Goal: Task Accomplishment & Management: Manage account settings

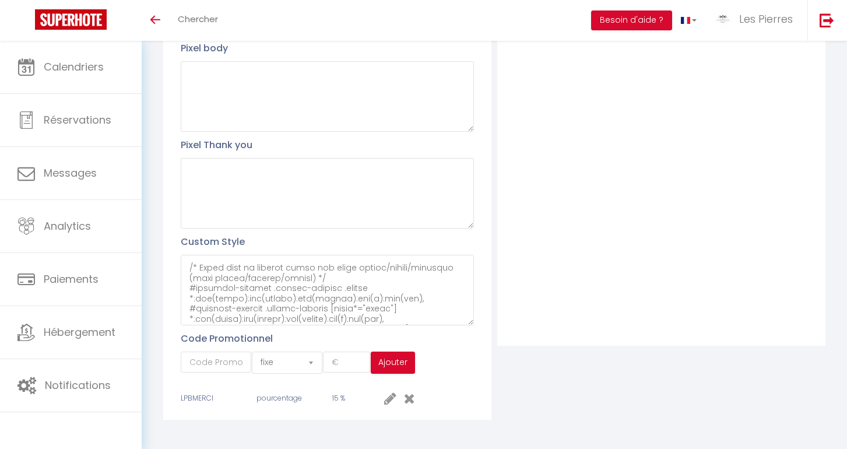
scroll to position [279, 0]
click at [274, 307] on textarea at bounding box center [327, 290] width 293 height 71
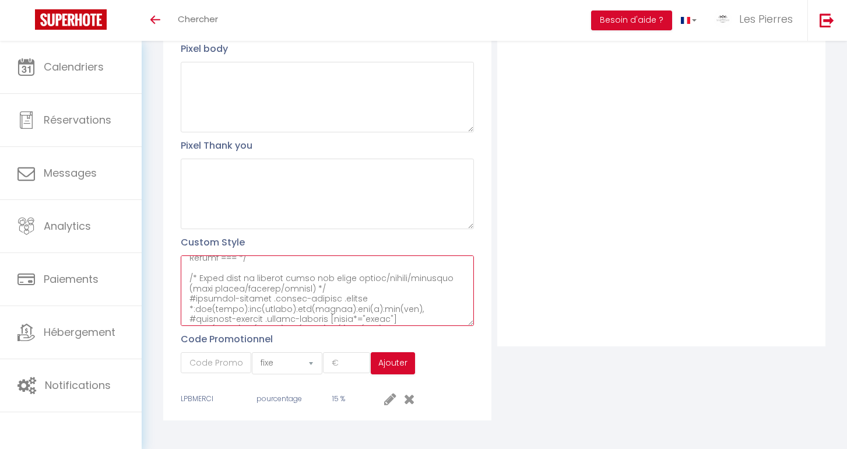
paste textarea "/* === Alignement & espacement Adultes / Enfants (style Airbnb) === */ /* Chaqu…"
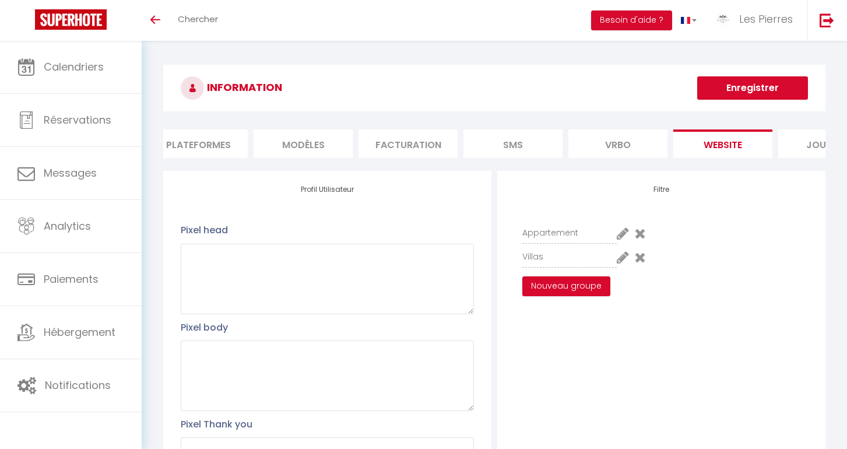
scroll to position [0, 0]
click at [760, 81] on button "Enregistrer" at bounding box center [752, 87] width 111 height 23
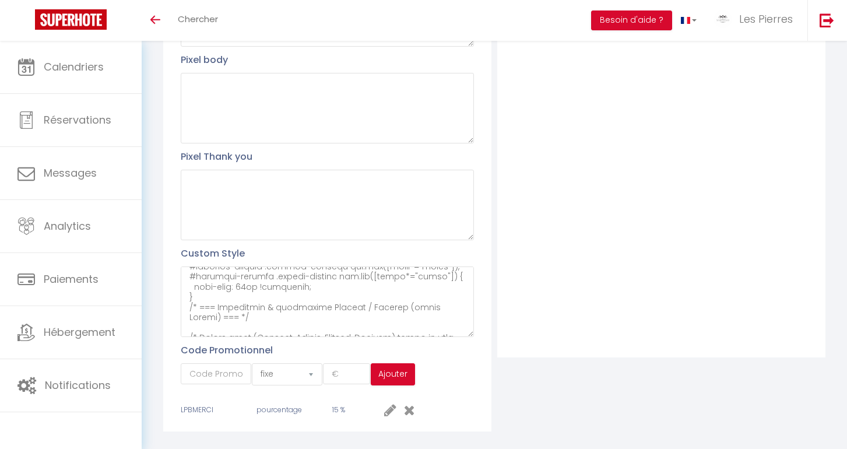
scroll to position [272, 0]
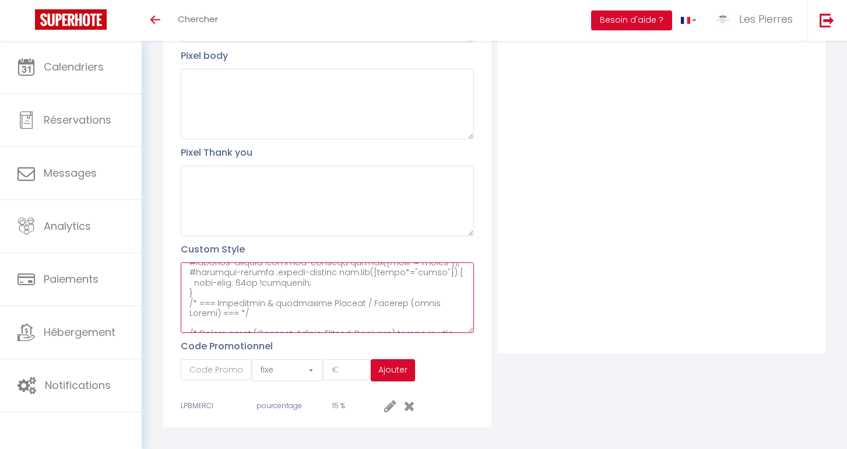
drag, startPoint x: 329, startPoint y: 316, endPoint x: 192, endPoint y: 257, distance: 149.7
click at [192, 262] on textarea at bounding box center [327, 297] width 293 height 71
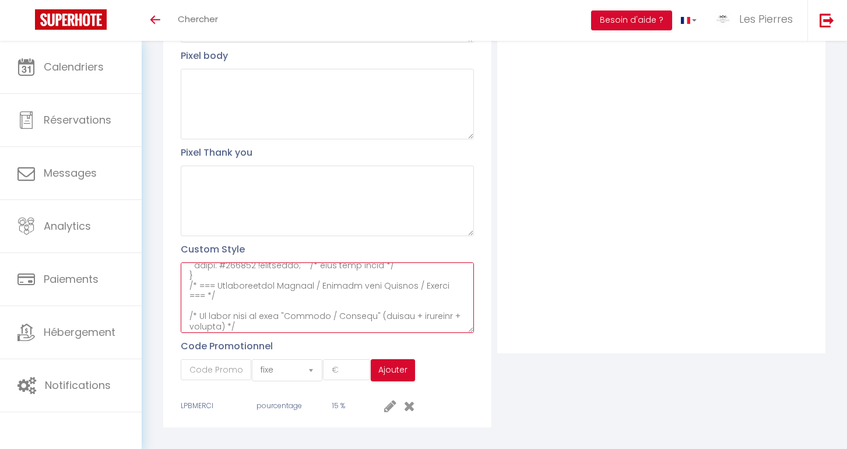
scroll to position [2646, 0]
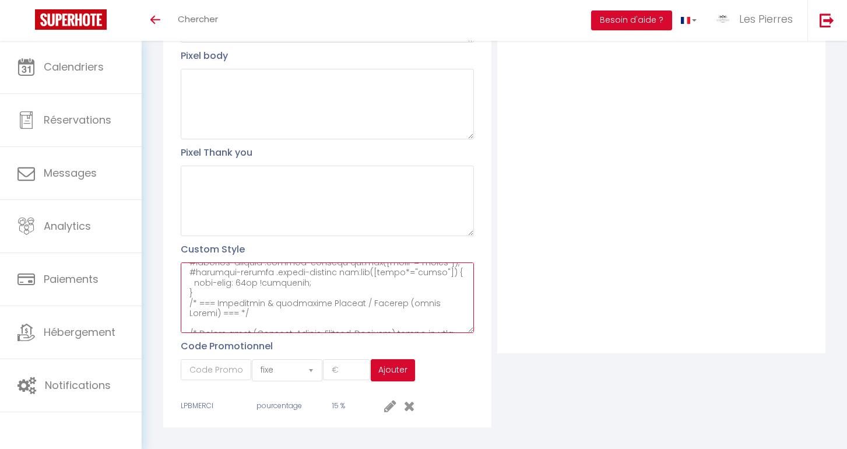
drag, startPoint x: 189, startPoint y: 276, endPoint x: 289, endPoint y: 374, distance: 139.8
click at [289, 374] on div "Profil Utilisateur Pixel head Pixel body Pixel Thank you Custom Style Code Prom…" at bounding box center [327, 163] width 328 height 528
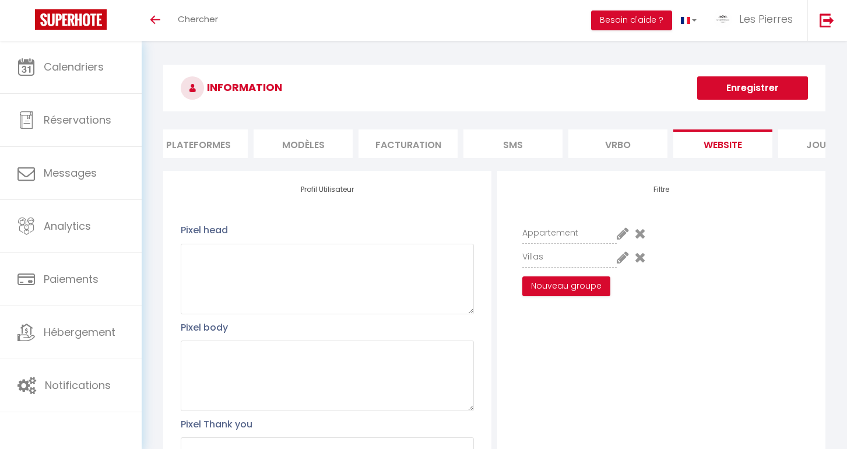
scroll to position [0, 0]
click at [728, 99] on button "Enregistrer" at bounding box center [752, 87] width 111 height 23
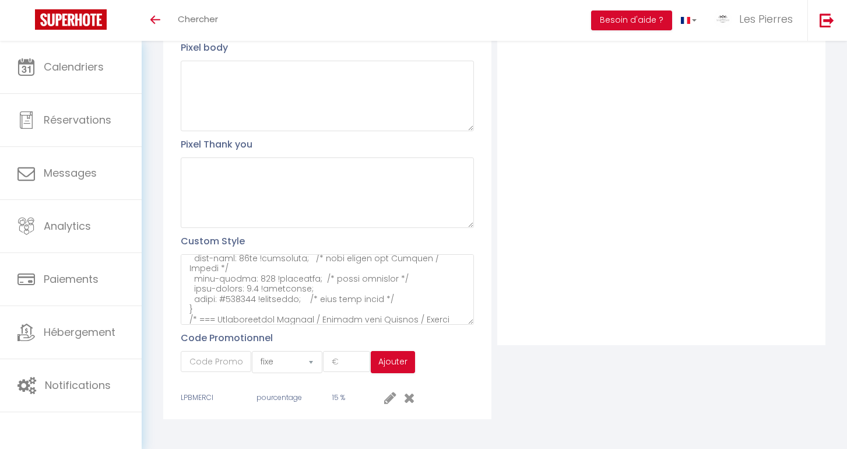
scroll to position [279, 0]
click at [266, 306] on textarea at bounding box center [327, 290] width 293 height 71
paste textarea "/* === Plus d'espace entre le moteur de recherche et la liste des logements ===…"
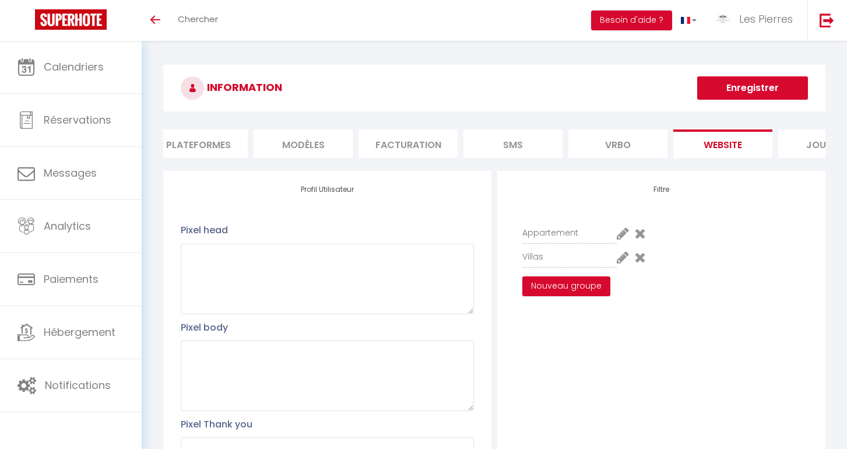
scroll to position [-1, 0]
type textarea "#external-booking .rentals-list .owner-city-address { font-family: arial; visib…"
click at [724, 89] on button "Enregistrer" at bounding box center [752, 87] width 111 height 23
click at [620, 233] on icon at bounding box center [623, 233] width 12 height 14
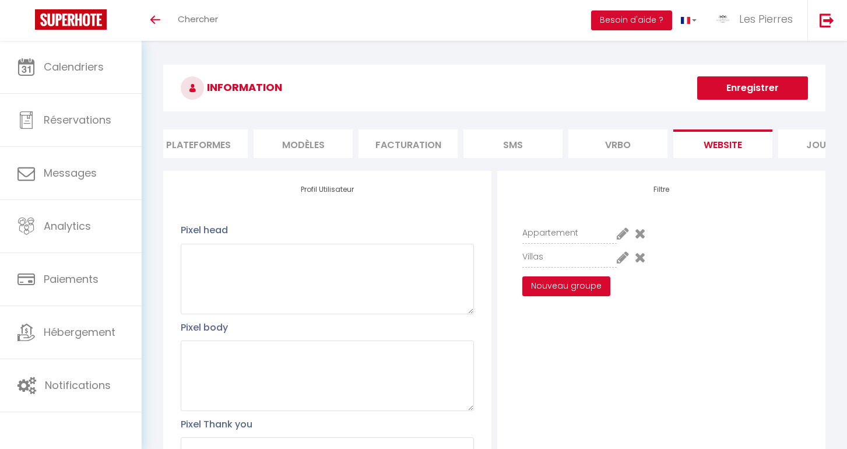
scroll to position [26, 0]
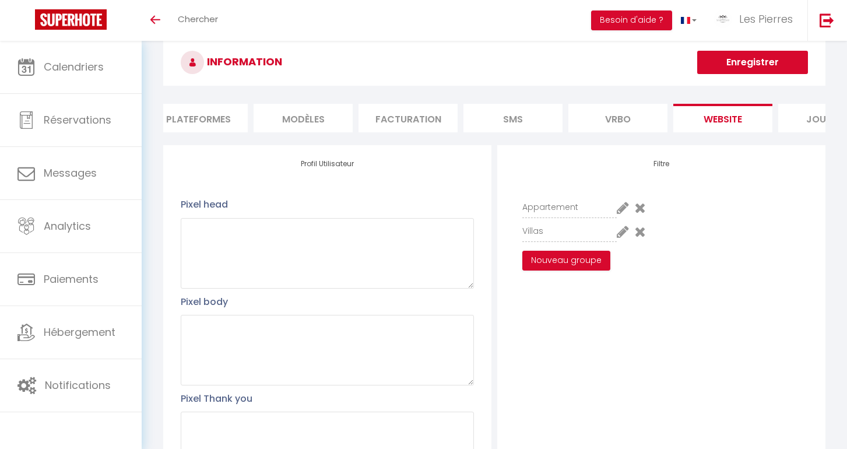
click at [623, 209] on icon at bounding box center [623, 208] width 12 height 14
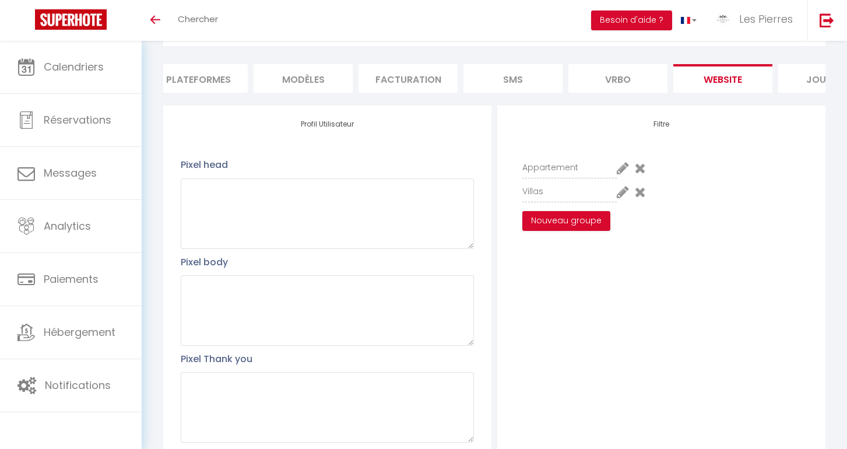
scroll to position [87, 0]
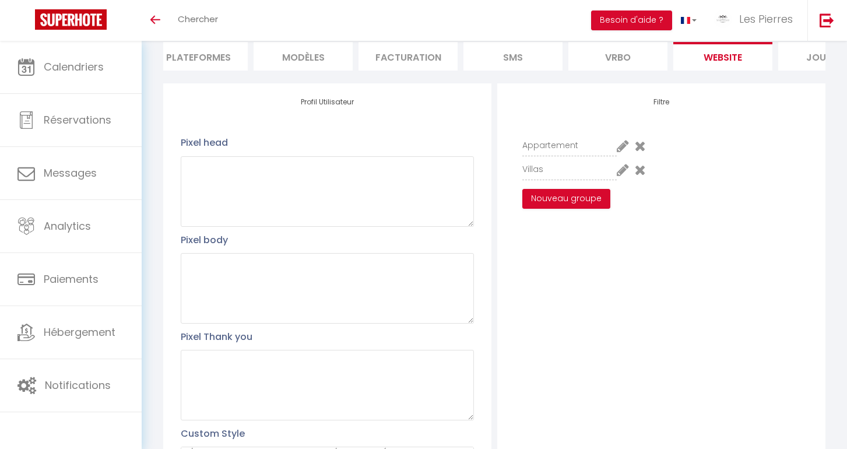
click at [620, 170] on icon at bounding box center [623, 170] width 12 height 14
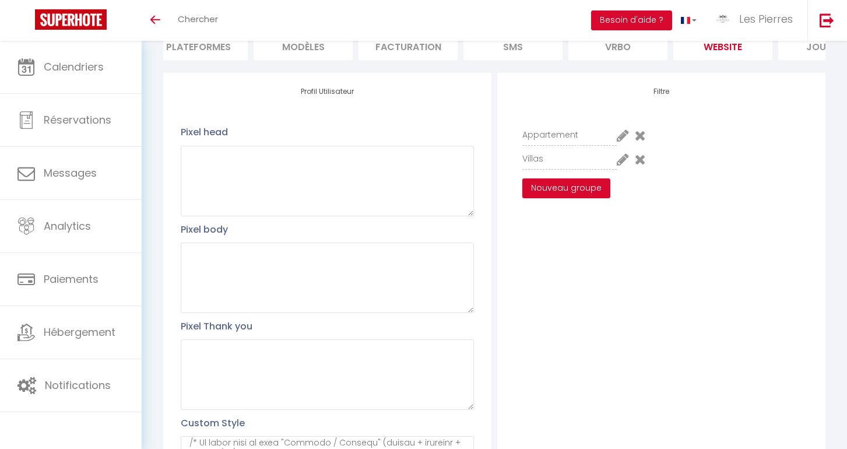
scroll to position [29, 0]
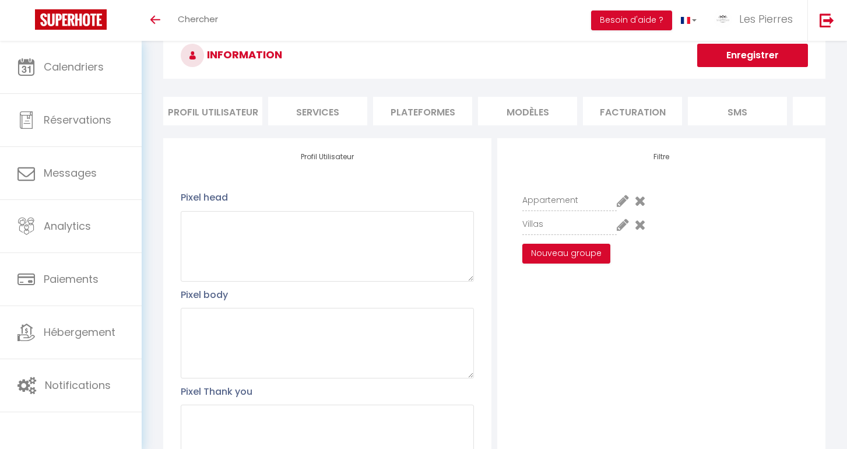
click at [620, 205] on icon at bounding box center [623, 201] width 12 height 14
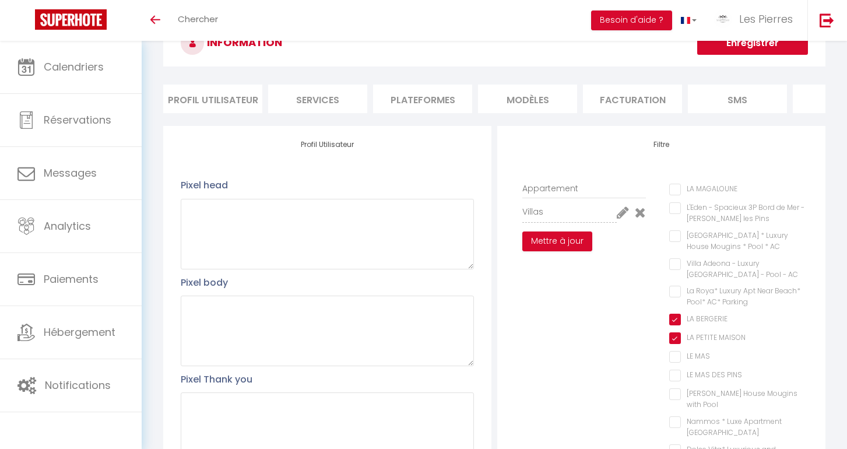
click at [603, 292] on div "Appartement Villas Mettre à jour" at bounding box center [584, 422] width 155 height 489
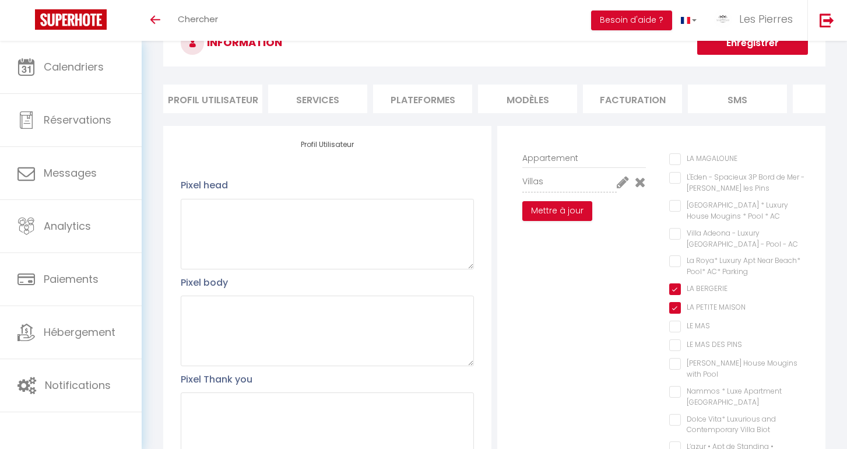
scroll to position [29, 0]
click at [588, 272] on div "Appartement Villas Mettre à jour" at bounding box center [584, 393] width 155 height 489
click at [612, 252] on div "Appartement Villas Mettre à jour" at bounding box center [584, 393] width 155 height 489
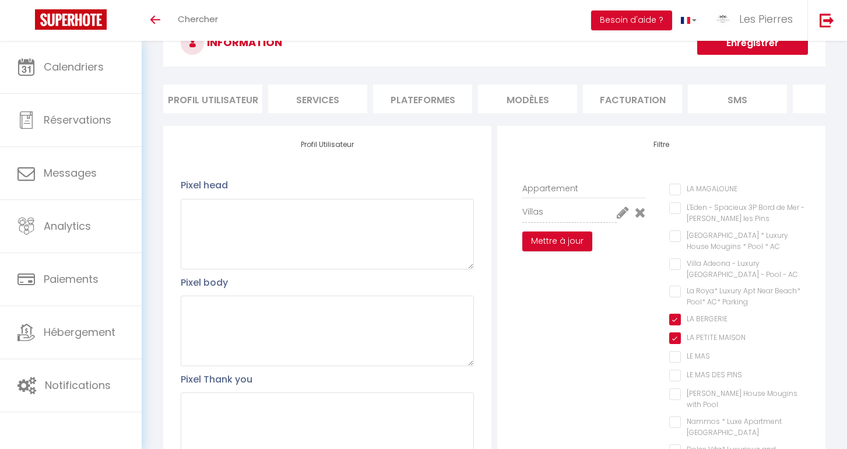
scroll to position [0, 0]
drag, startPoint x: 580, startPoint y: 192, endPoint x: 513, endPoint y: 191, distance: 67.6
click at [511, 192] on div "Appartement Villas Mettre à jour" at bounding box center [584, 422] width 155 height 489
type input "Mougins"
click at [753, 43] on button "Enregistrer" at bounding box center [752, 42] width 111 height 23
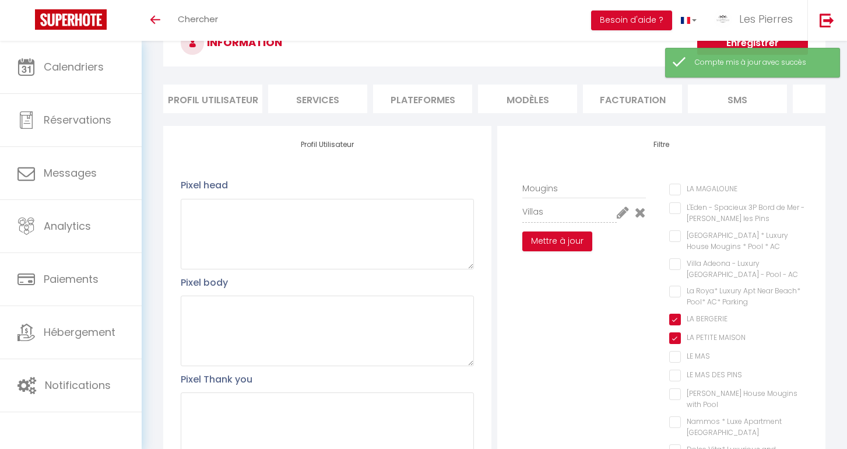
click at [680, 315] on BERGERIE "LA BERGERIE" at bounding box center [738, 320] width 139 height 12
checkbox BERGERIE "false"
click at [678, 332] on MAISON "LA PETITE MAISON" at bounding box center [738, 338] width 139 height 12
checkbox MAISON "false"
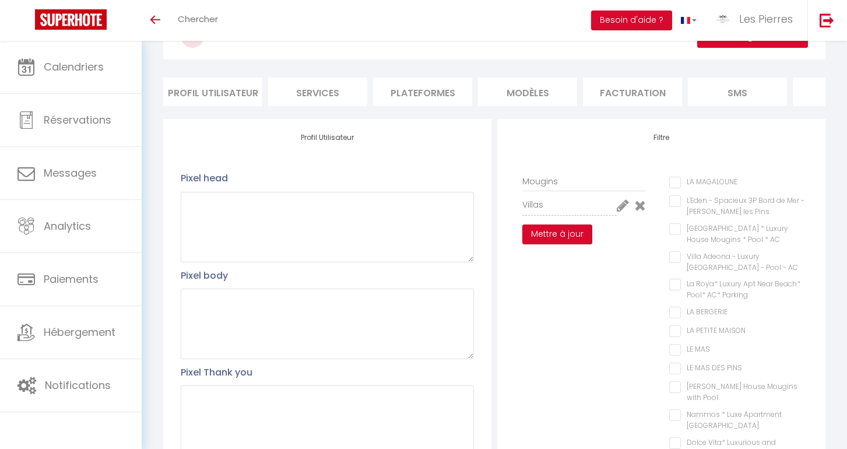
scroll to position [5, 0]
click at [569, 230] on button "Mettre à jour" at bounding box center [557, 229] width 70 height 20
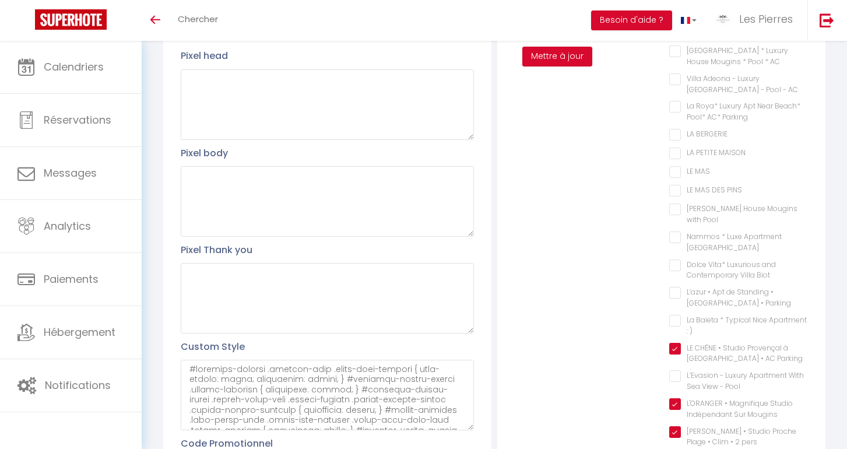
scroll to position [54, 0]
click at [675, 207] on Pool "[PERSON_NAME] House Mougins with Pool" at bounding box center [738, 211] width 139 height 12
checkbox Pool "true"
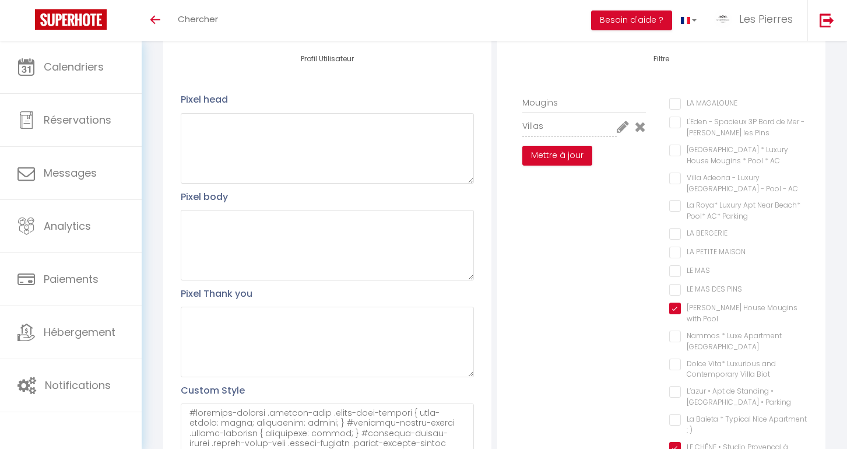
scroll to position [128, 0]
click at [675, 153] on AC "[GEOGRAPHIC_DATA] * Luxury House Mougins * Pool * AC" at bounding box center [738, 154] width 139 height 12
checkbox AC "true"
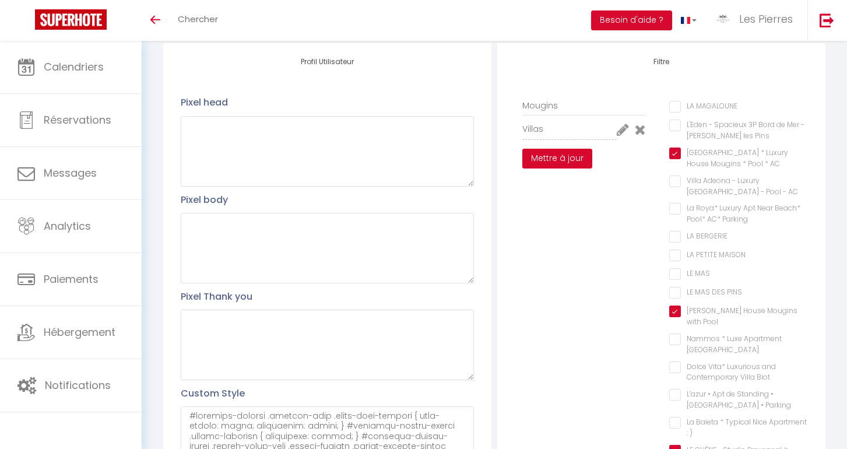
click at [562, 159] on button "Mettre à jour" at bounding box center [557, 159] width 70 height 20
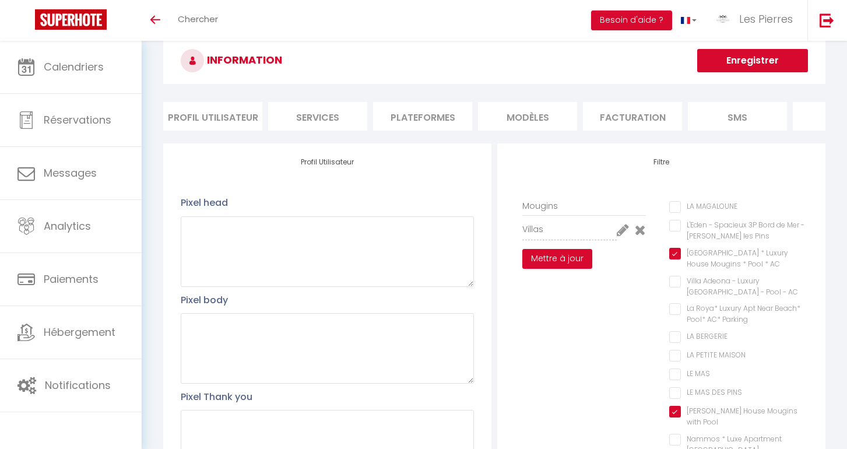
scroll to position [0, 0]
click at [567, 257] on button "Mettre à jour" at bounding box center [557, 259] width 70 height 20
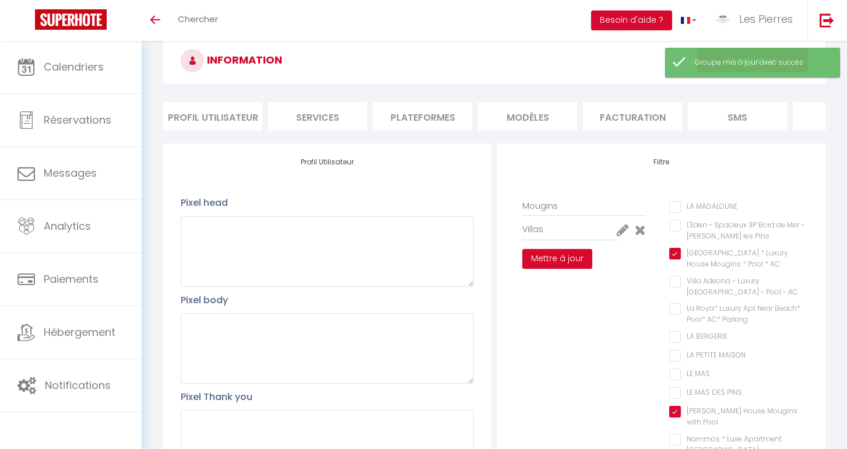
click at [580, 194] on div "Filtre Mougins Villas Mettre à jour LA MAGALOUNE L'Eden - Spacieux 3P Bord de M…" at bounding box center [661, 370] width 328 height 454
click at [576, 210] on input "Mougins" at bounding box center [584, 205] width 124 height 21
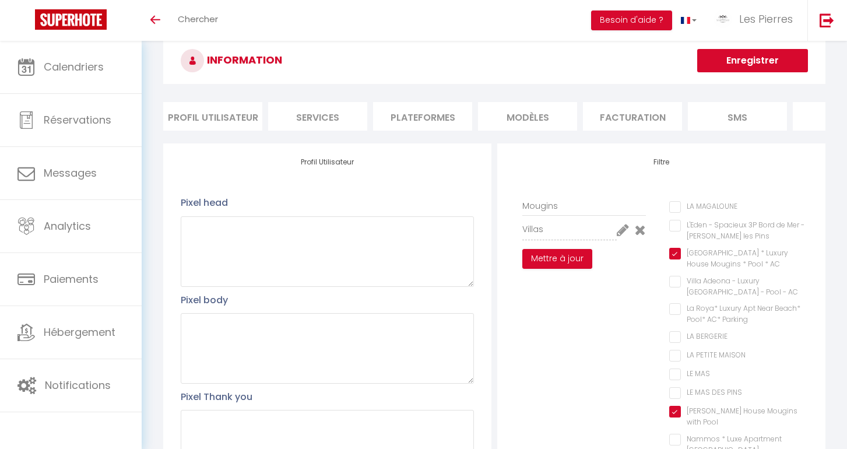
click at [643, 231] on icon at bounding box center [640, 230] width 11 height 14
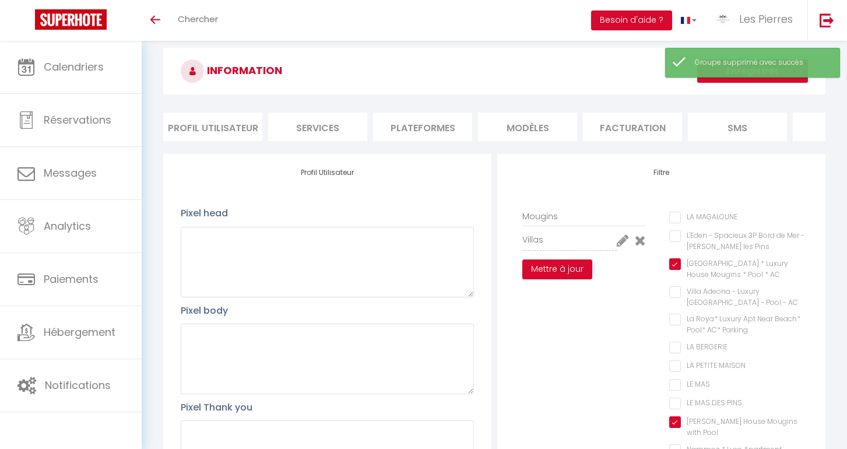
scroll to position [13, 0]
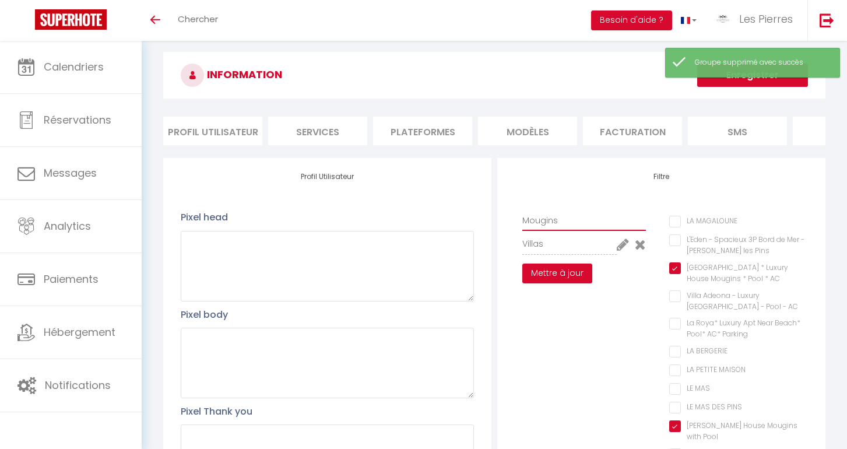
click at [580, 215] on input "Mougins" at bounding box center [584, 220] width 124 height 21
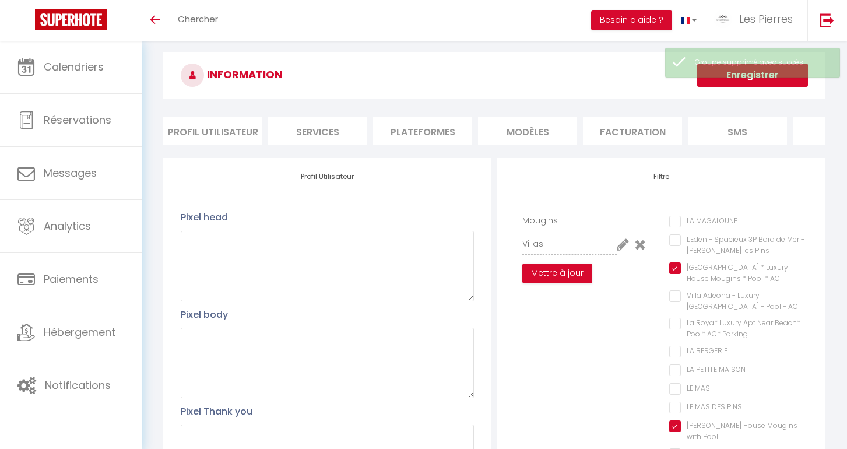
click at [731, 78] on button "Enregistrer" at bounding box center [752, 75] width 111 height 23
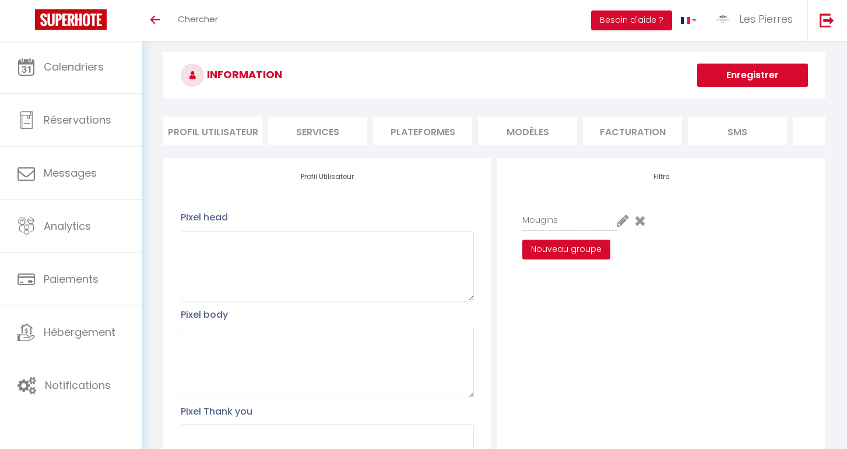
click at [572, 248] on button "Nouveau groupe" at bounding box center [566, 250] width 88 height 20
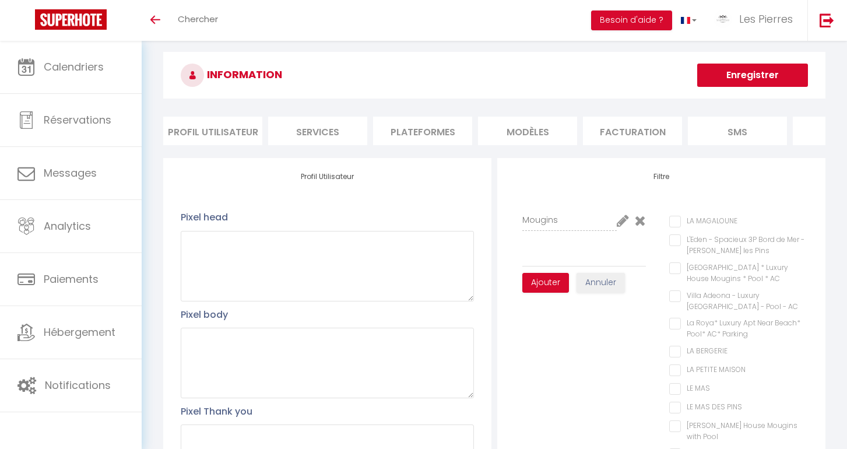
type input "V"
checkbox MAGALOUNE "false"
checkbox Pins "false"
checkbox AC "false"
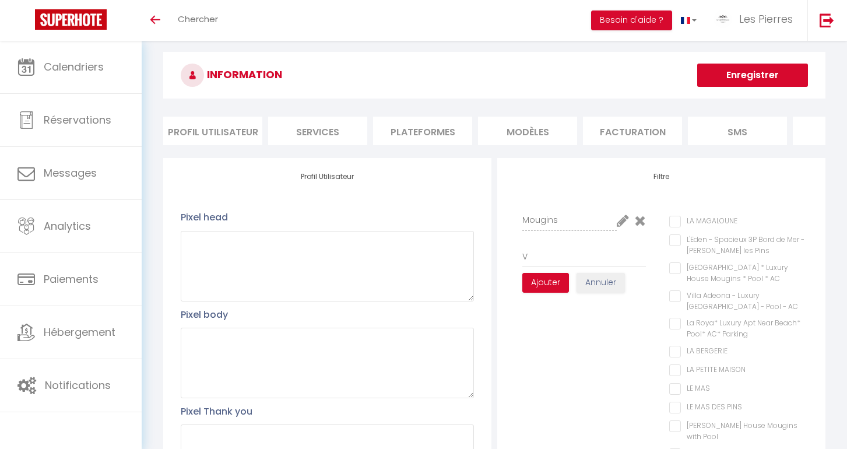
checkbox Parking "false"
checkbox BERGERIE "false"
checkbox MAISON "false"
checkbox MAS "false"
checkbox PINS "false"
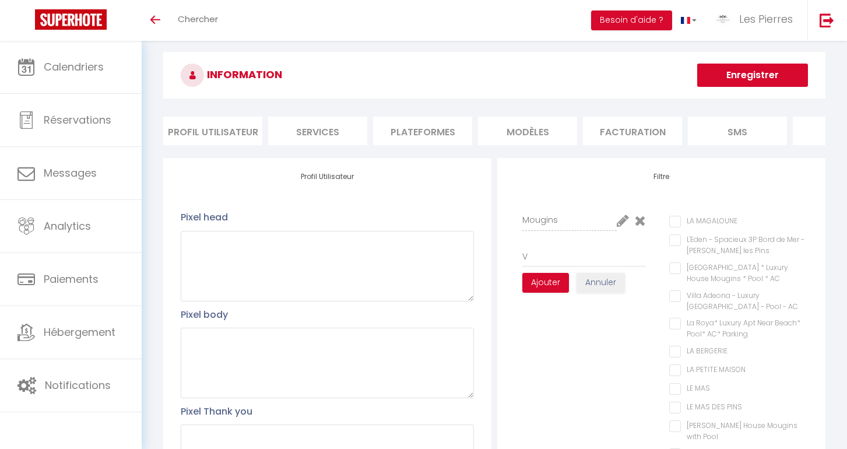
checkbox Pool "false"
checkbox Centre "false"
checkbox Biot "false"
checkbox Parking "false"
checkbox \) "false"
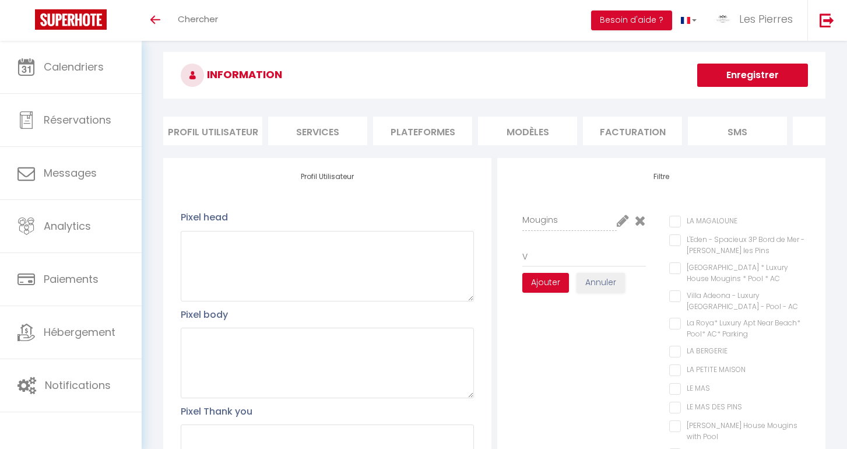
checkbox Parking "false"
checkbox Pool "false"
checkbox Mougins "false"
checkbox pers "false"
checkbox Mougins "false"
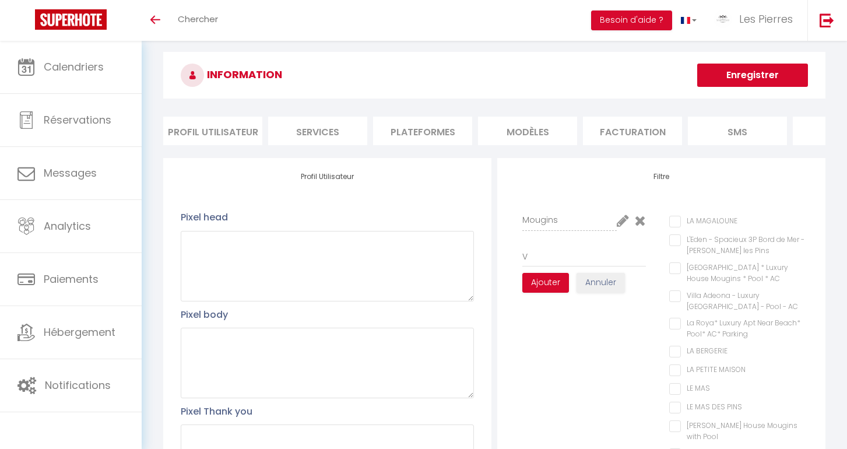
type input "Va"
checkbox MAGALOUNE "false"
checkbox Pins "false"
checkbox AC "false"
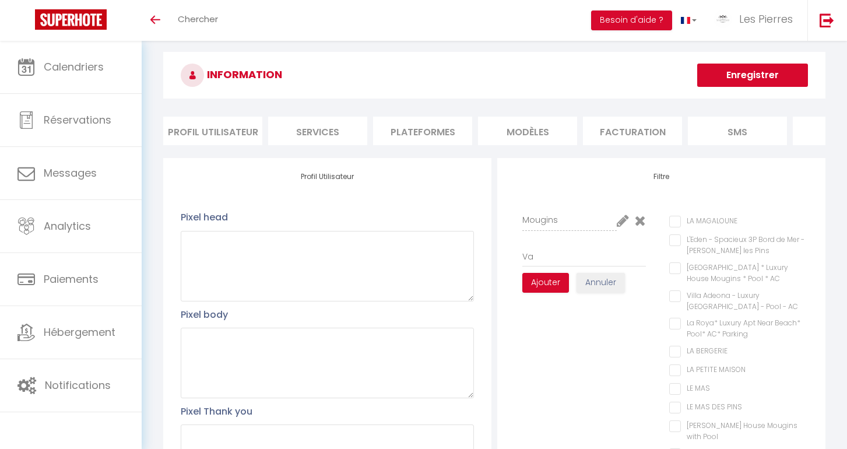
checkbox Parking "false"
checkbox BERGERIE "false"
checkbox MAISON "false"
checkbox MAS "false"
checkbox PINS "false"
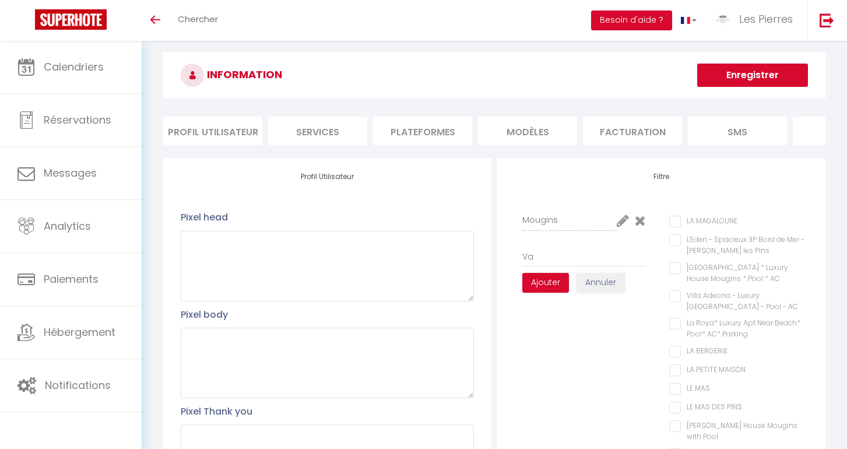
checkbox Pool "false"
checkbox Centre "false"
checkbox Biot "false"
checkbox Parking "false"
checkbox \) "false"
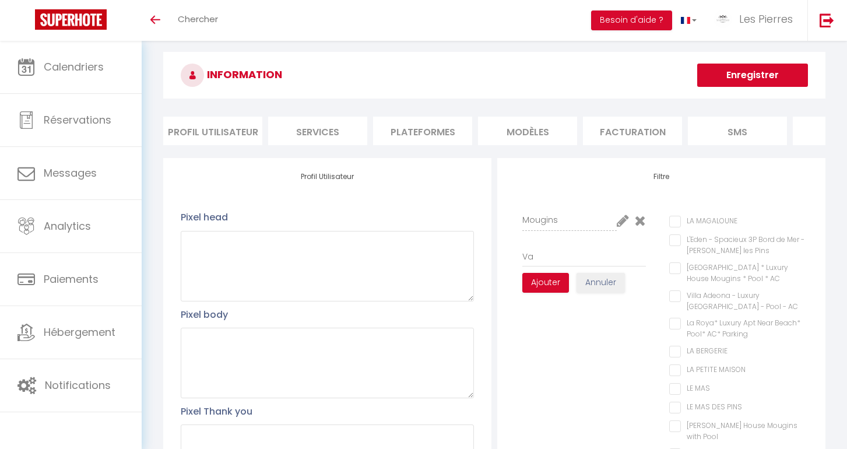
checkbox Parking "false"
checkbox Pool "false"
checkbox Mougins "false"
checkbox pers "false"
checkbox Mougins "false"
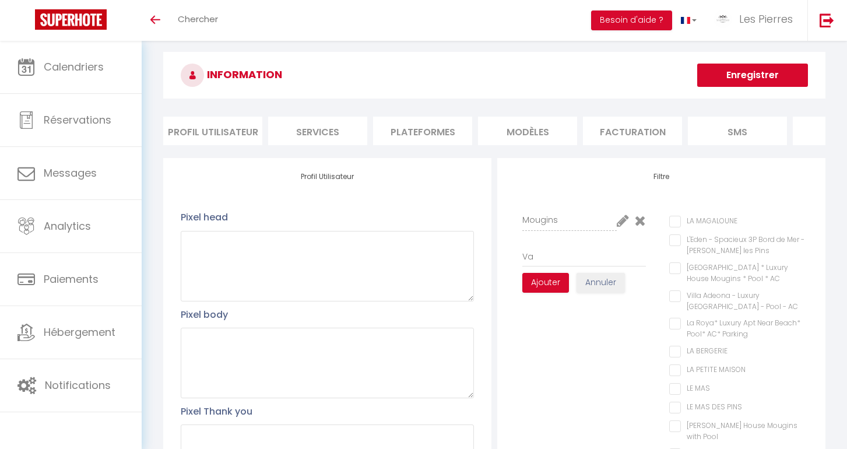
type input "Val"
checkbox MAGALOUNE "false"
checkbox Pins "false"
checkbox AC "false"
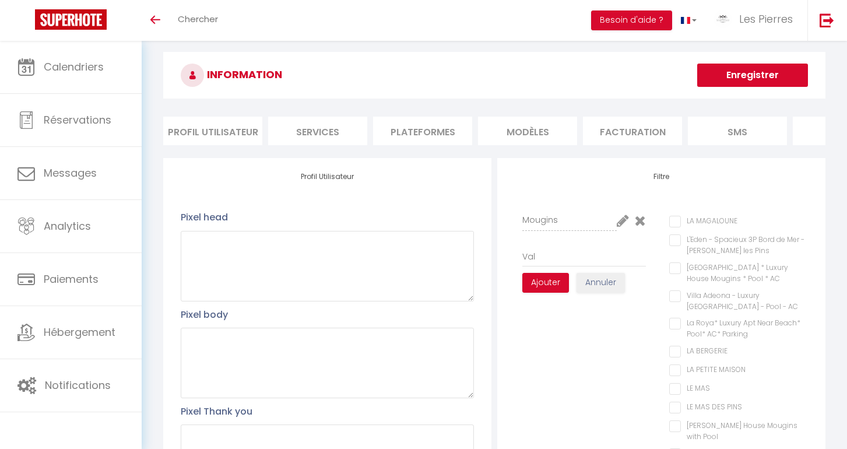
checkbox Parking "false"
checkbox BERGERIE "false"
checkbox MAISON "false"
checkbox MAS "false"
checkbox PINS "false"
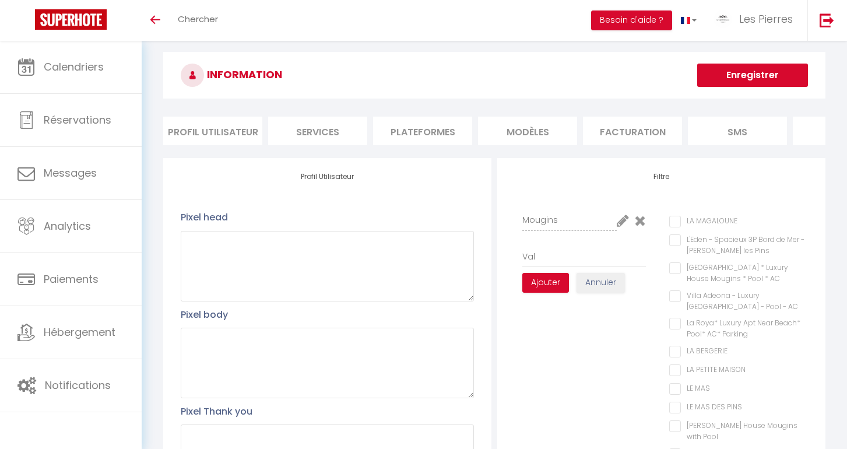
checkbox Pool "false"
checkbox Centre "false"
checkbox Biot "false"
checkbox Parking "false"
checkbox \) "false"
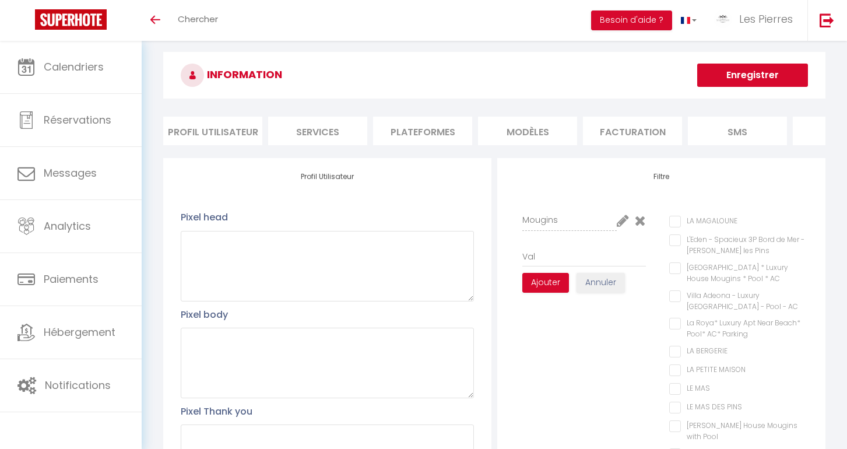
checkbox Parking "false"
checkbox Pool "false"
checkbox Mougins "false"
checkbox pers "false"
checkbox Mougins "false"
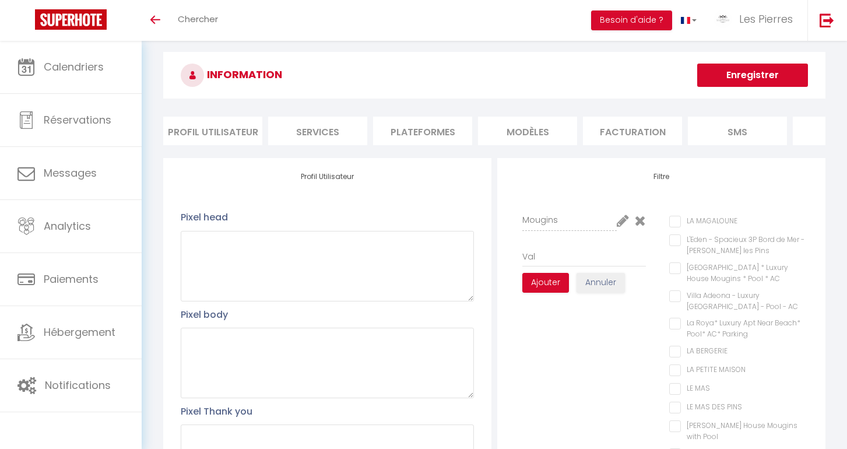
type input "Valb"
checkbox MAGALOUNE "false"
checkbox Pins "false"
checkbox AC "false"
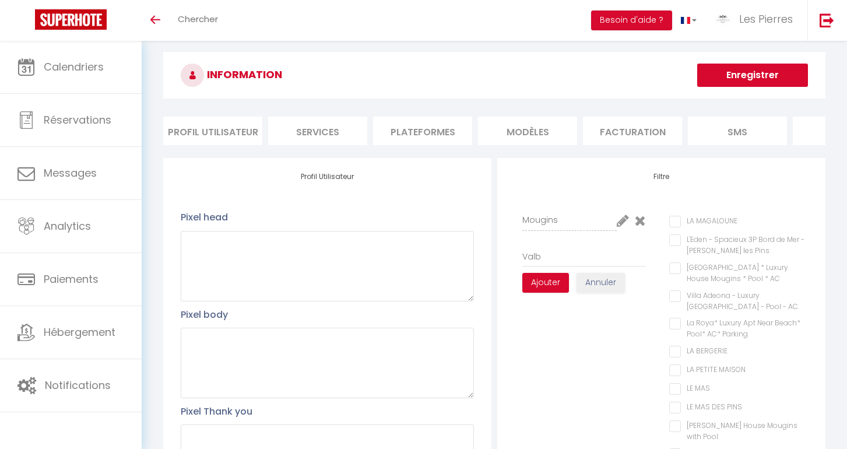
checkbox Parking "false"
checkbox BERGERIE "false"
checkbox MAISON "false"
checkbox MAS "false"
checkbox PINS "false"
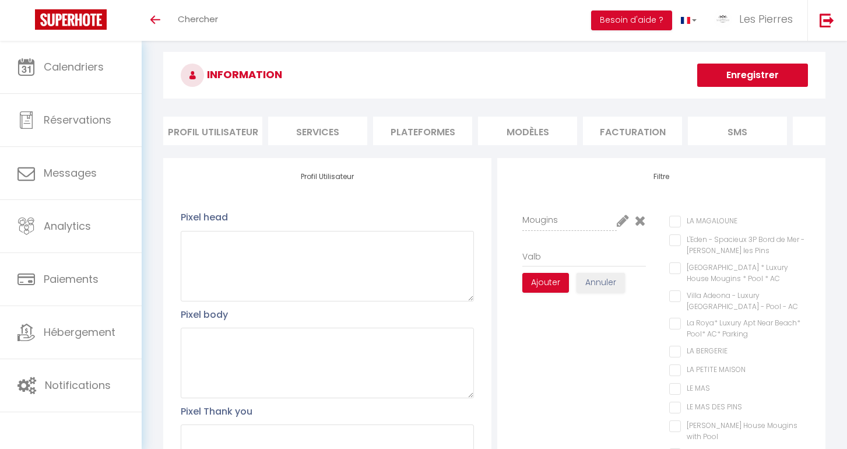
checkbox Pool "false"
checkbox Centre "false"
checkbox Biot "false"
checkbox Parking "false"
checkbox \) "false"
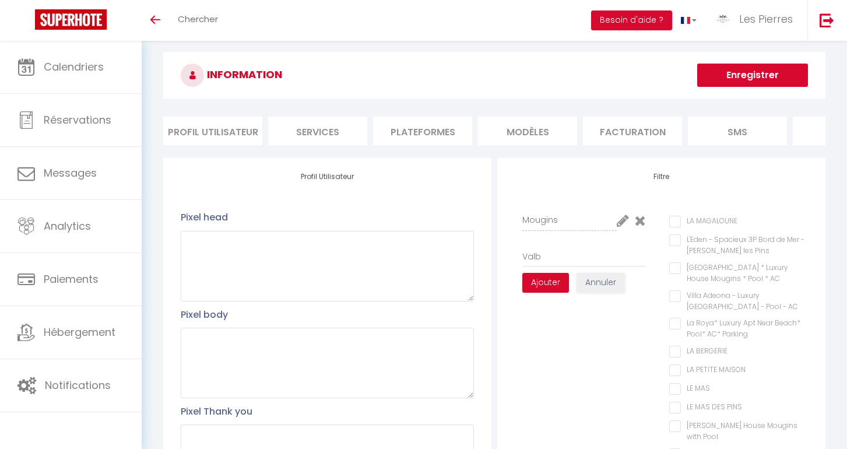
checkbox Parking "false"
checkbox Pool "false"
checkbox Mougins "false"
checkbox pers "false"
checkbox Mougins "false"
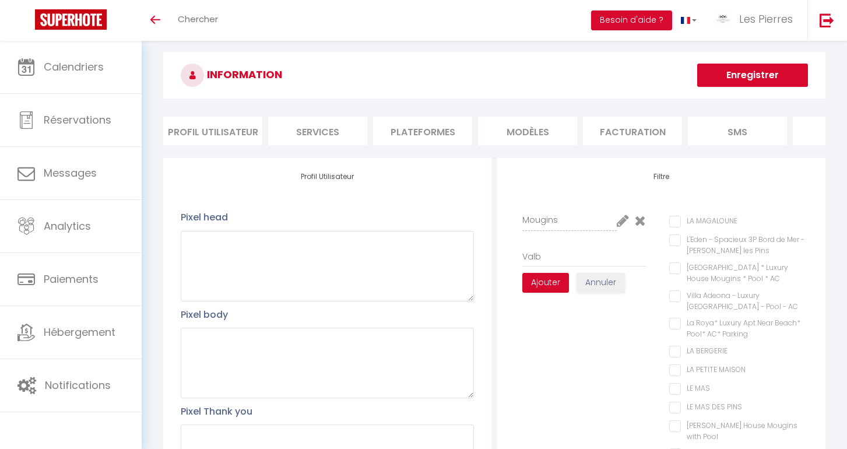
type input "Valbo"
checkbox MAGALOUNE "false"
checkbox Pins "false"
checkbox AC "false"
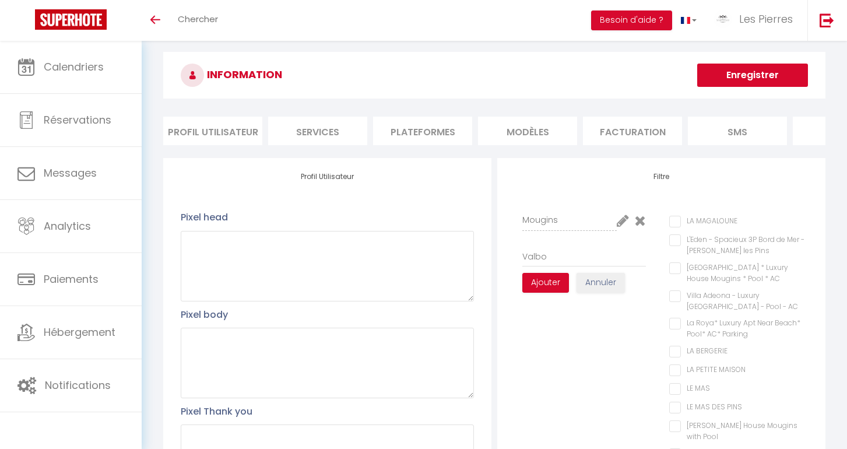
checkbox Parking "false"
checkbox BERGERIE "false"
checkbox MAISON "false"
checkbox MAS "false"
checkbox PINS "false"
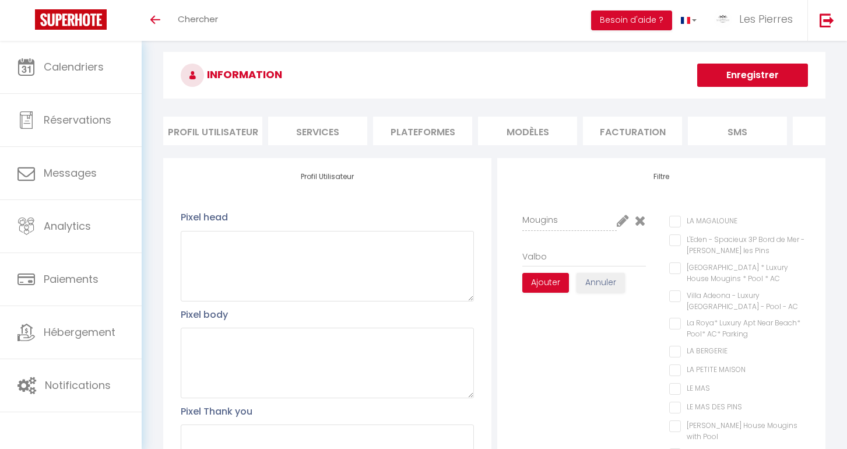
checkbox Pool "false"
checkbox Centre "false"
checkbox Biot "false"
checkbox Parking "false"
checkbox \) "false"
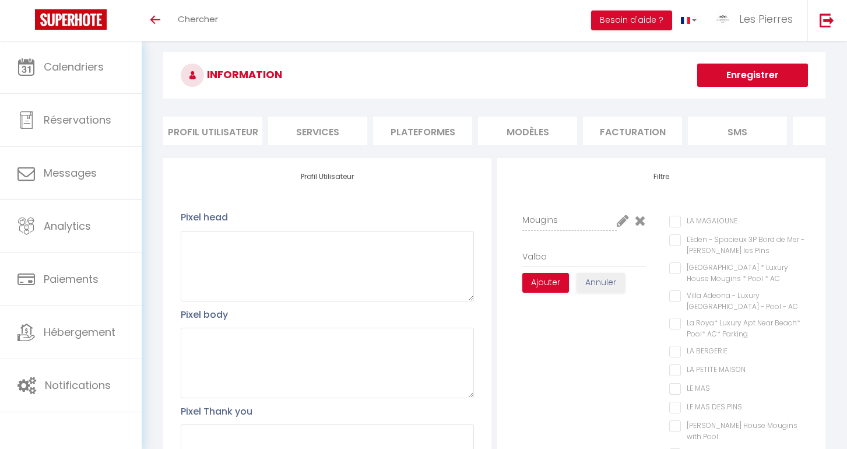
checkbox Parking "false"
checkbox Pool "false"
checkbox Mougins "false"
checkbox pers "false"
checkbox Mougins "false"
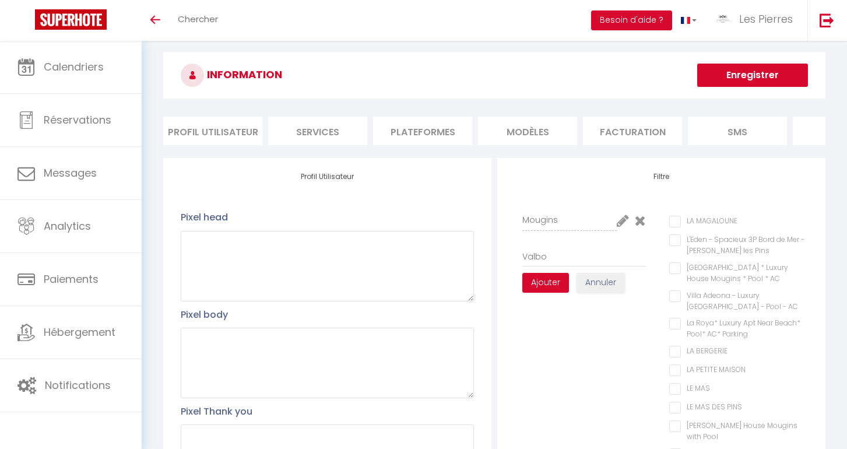
type input "Valbon"
checkbox MAGALOUNE "false"
checkbox Pins "false"
checkbox AC "false"
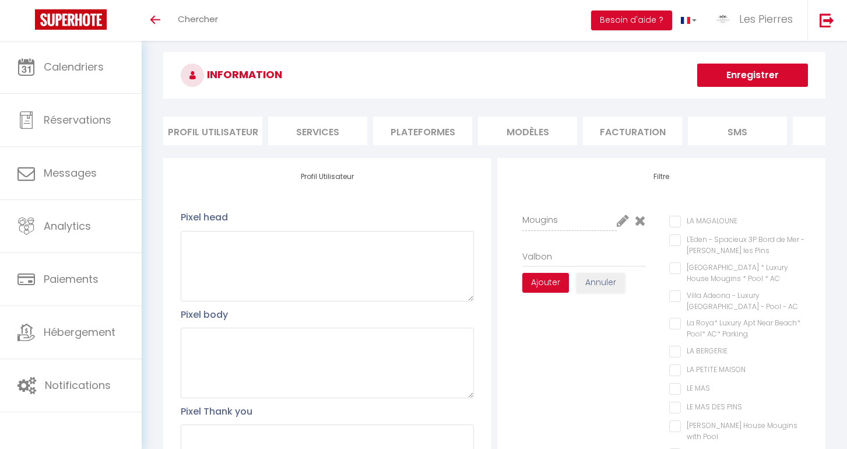
checkbox Parking "false"
checkbox BERGERIE "false"
checkbox MAISON "false"
checkbox MAS "false"
checkbox PINS "false"
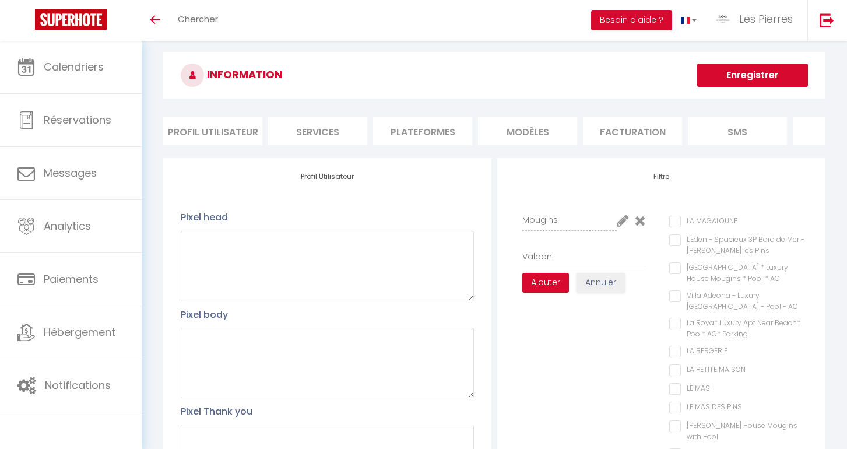
checkbox Pool "false"
checkbox Centre "false"
checkbox Biot "false"
checkbox Parking "false"
checkbox \) "false"
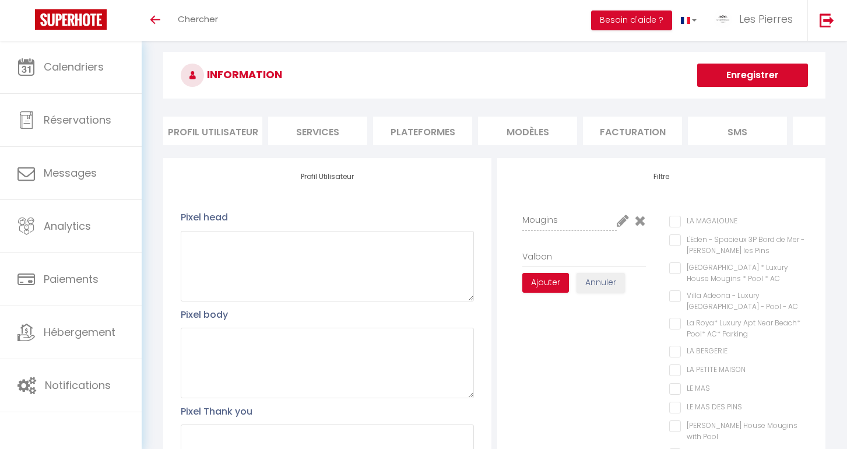
checkbox Parking "false"
checkbox Pool "false"
checkbox Mougins "false"
checkbox pers "false"
checkbox Mougins "false"
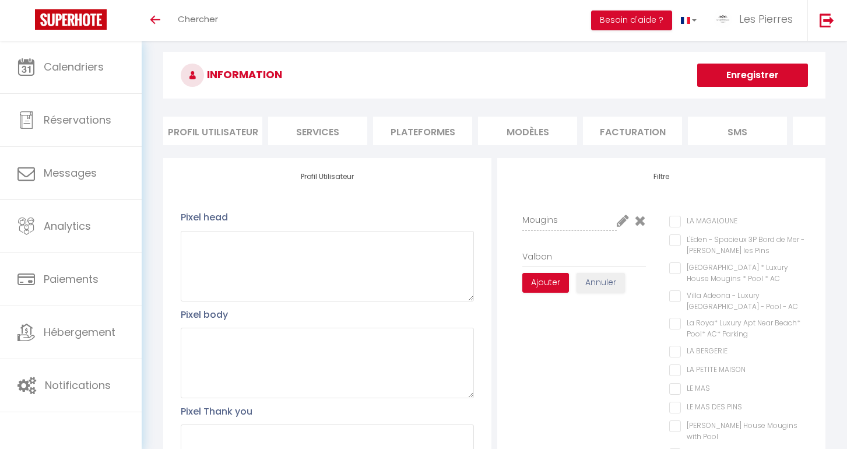
type input "Valbonn"
checkbox MAGALOUNE "false"
checkbox Pins "false"
checkbox AC "false"
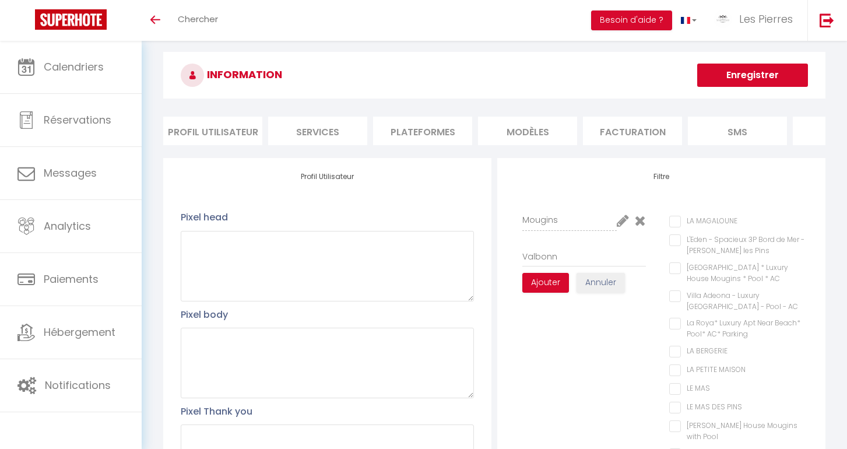
checkbox Parking "false"
checkbox BERGERIE "false"
checkbox MAISON "false"
checkbox MAS "false"
checkbox PINS "false"
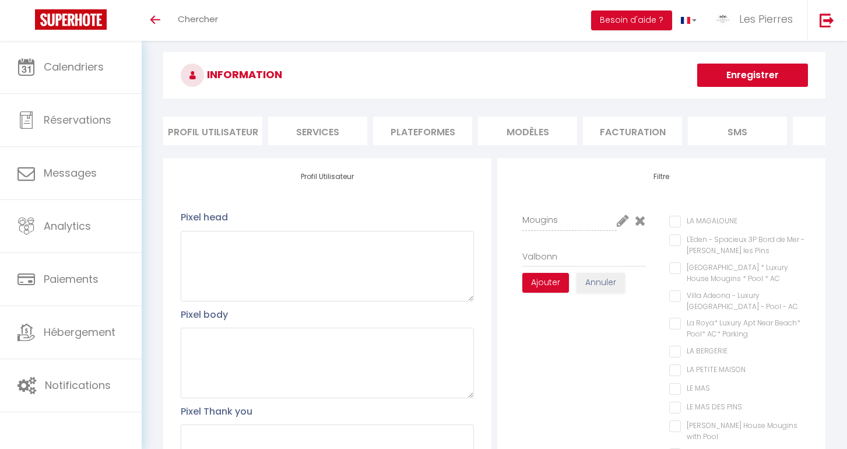
checkbox Pool "false"
checkbox Centre "false"
checkbox Biot "false"
checkbox Parking "false"
checkbox \) "false"
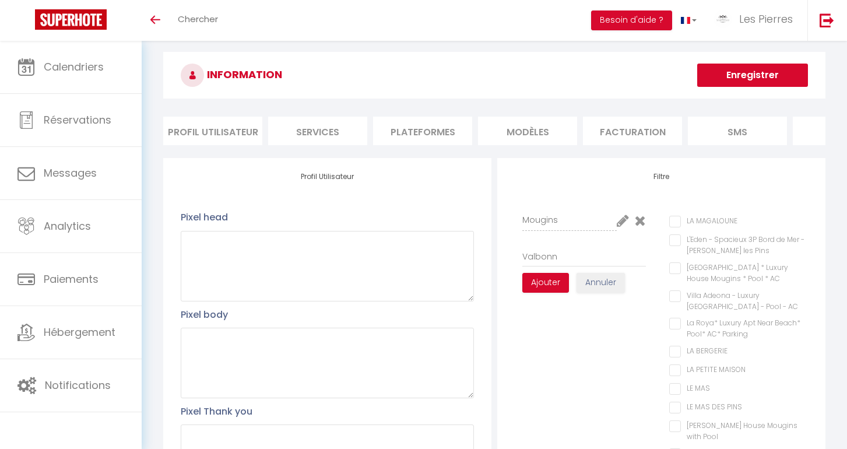
checkbox Parking "false"
checkbox Pool "false"
checkbox Mougins "false"
checkbox pers "false"
checkbox Mougins "false"
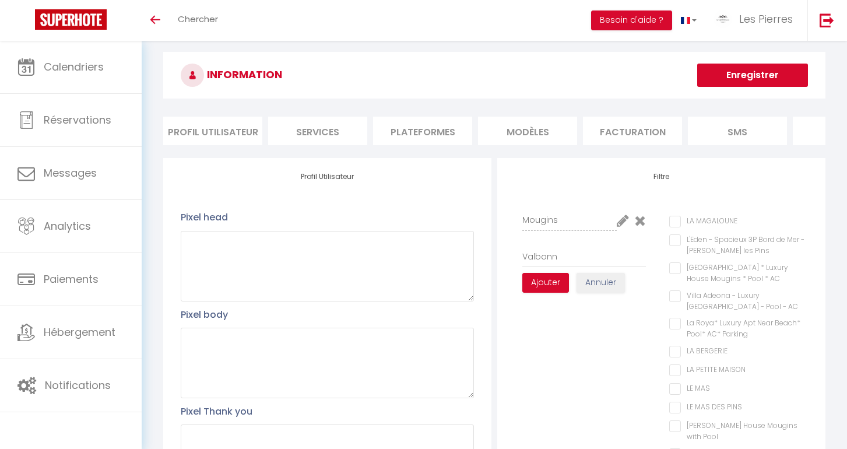
type input "Valbonne"
checkbox MAGALOUNE "false"
checkbox Pins "false"
checkbox AC "false"
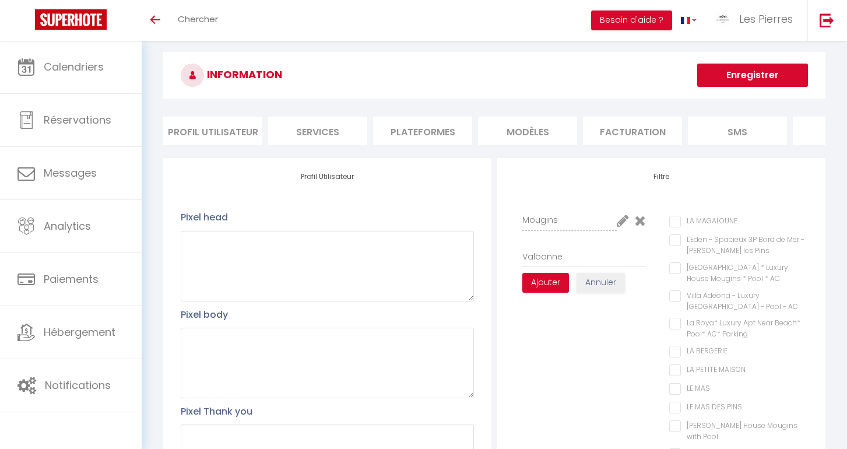
checkbox Parking "false"
checkbox BERGERIE "false"
checkbox MAISON "false"
checkbox MAS "false"
checkbox PINS "false"
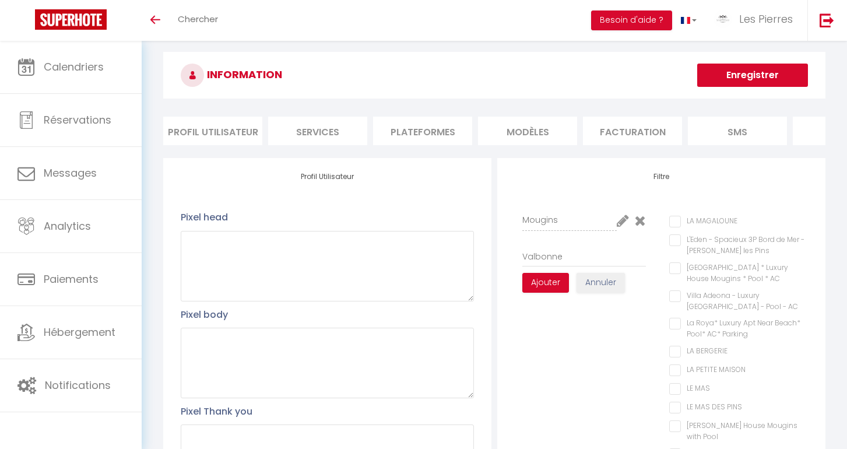
checkbox Pool "false"
checkbox Centre "false"
checkbox Biot "false"
checkbox Parking "false"
checkbox \) "false"
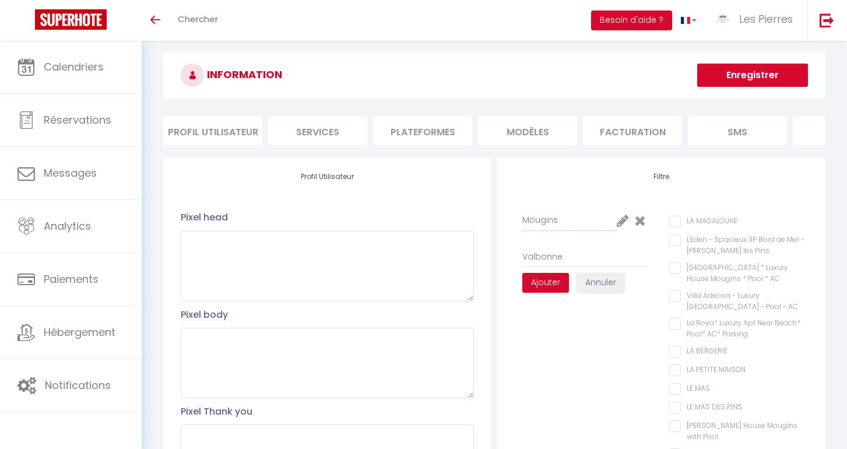
checkbox Parking "false"
checkbox Pool "false"
checkbox Mougins "false"
checkbox pers "false"
checkbox Mougins "false"
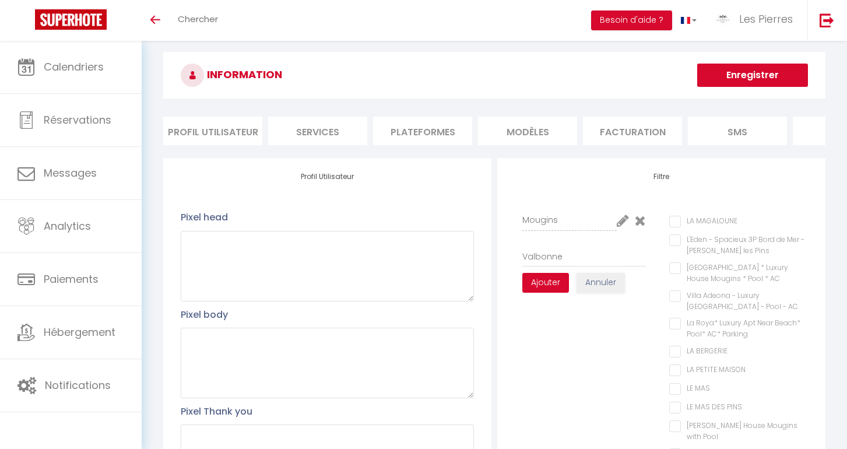
type input "Valbonne"
click at [546, 283] on button "Ajouter" at bounding box center [545, 283] width 47 height 20
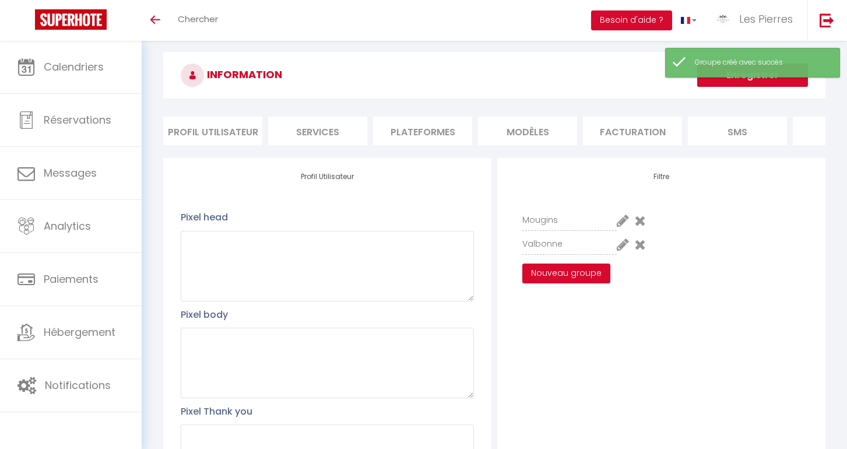
click at [622, 247] on icon at bounding box center [623, 244] width 12 height 14
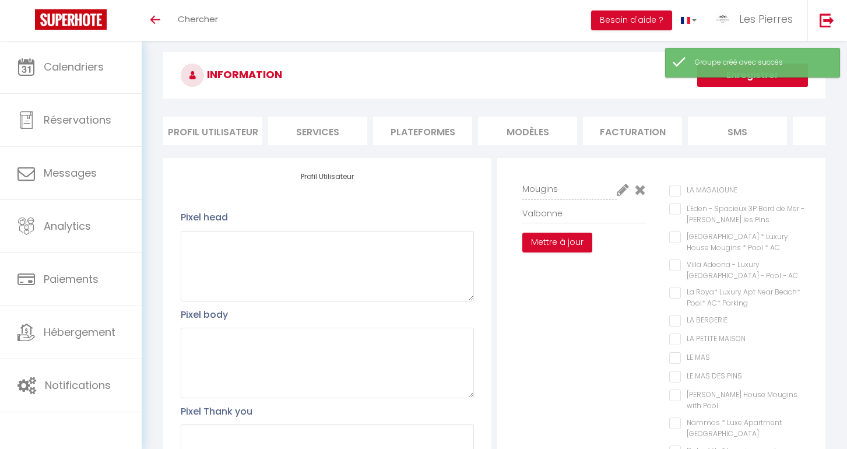
scroll to position [36, 0]
click at [679, 262] on AC "Villa Adeona - Luxury [GEOGRAPHIC_DATA] - Pool - AC" at bounding box center [738, 261] width 139 height 12
checkbox AC "true"
click at [613, 278] on div "Mougins Valbonne Mettre à jour" at bounding box center [584, 418] width 155 height 489
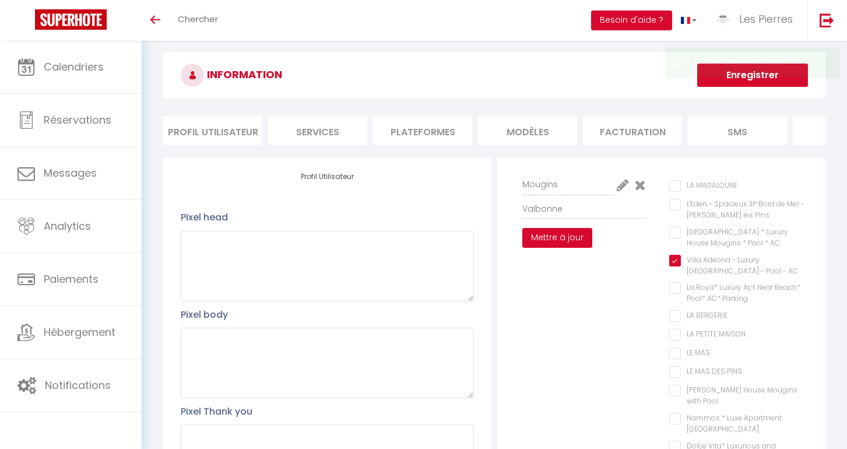
click at [565, 243] on button "Mettre à jour" at bounding box center [557, 238] width 70 height 20
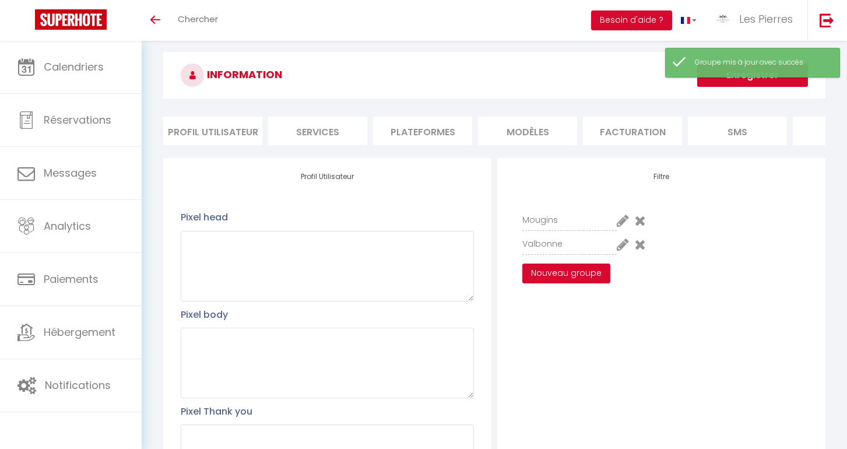
click at [564, 272] on button "Nouveau groupe" at bounding box center [566, 274] width 88 height 20
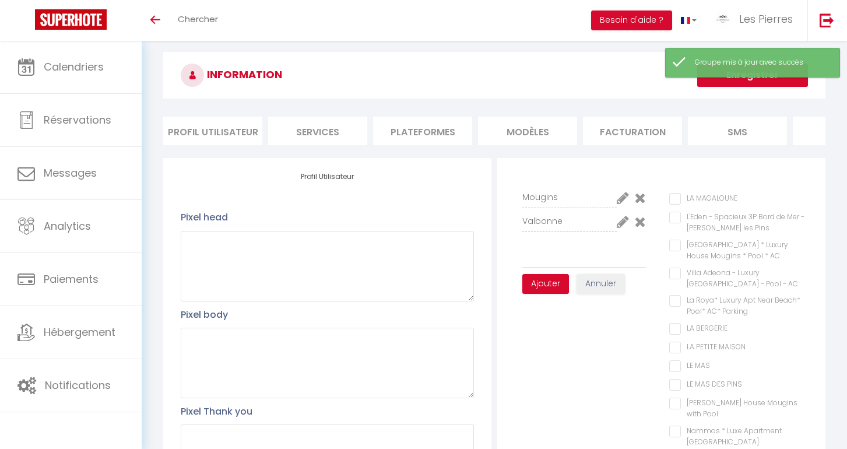
scroll to position [27, 0]
click at [599, 262] on input "text" at bounding box center [584, 253] width 124 height 21
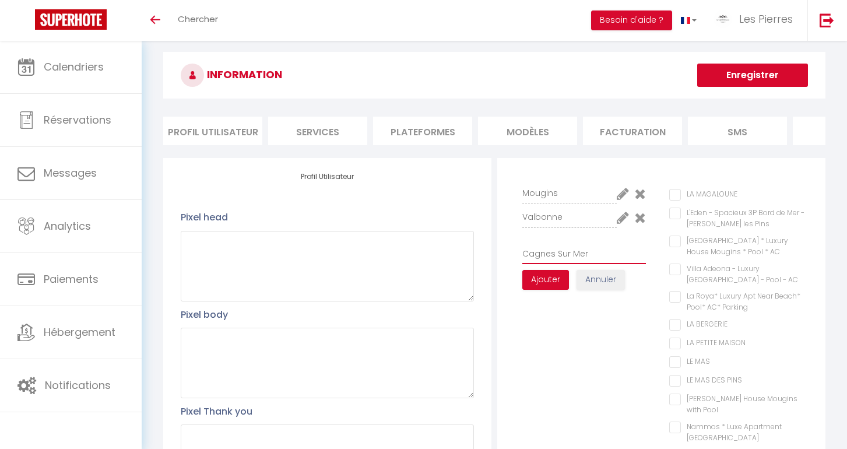
click at [561, 257] on input "Cagnes Sur Mer" at bounding box center [584, 253] width 124 height 21
type input "Cagnes sur Mer"
click at [676, 196] on MAGALOUNE "LA MAGALOUNE" at bounding box center [738, 195] width 139 height 12
checkbox MAGALOUNE "true"
click at [553, 283] on button "Ajouter" at bounding box center [545, 280] width 47 height 20
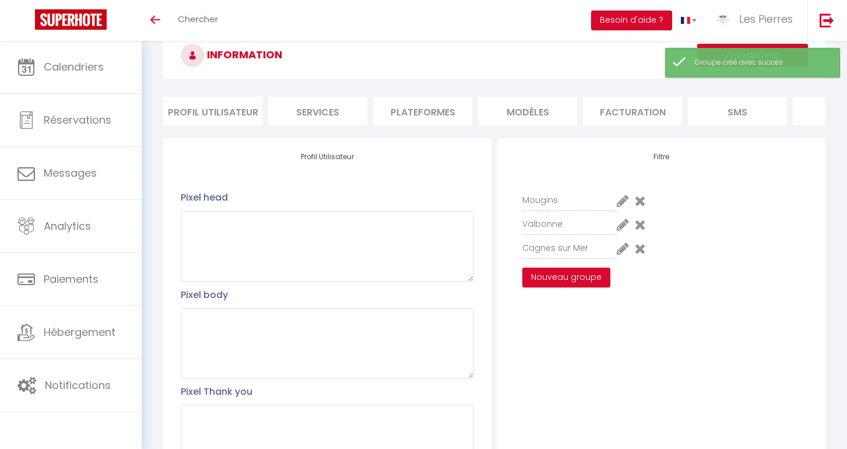
scroll to position [42, 0]
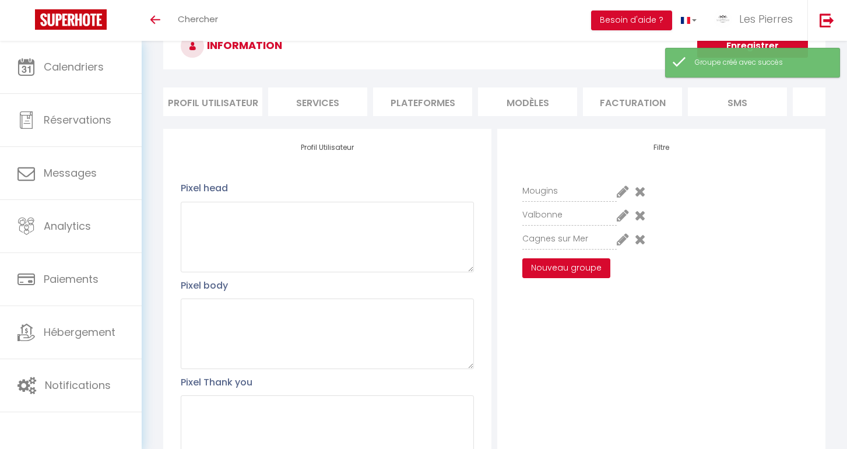
click at [567, 271] on button "Nouveau groupe" at bounding box center [566, 268] width 88 height 20
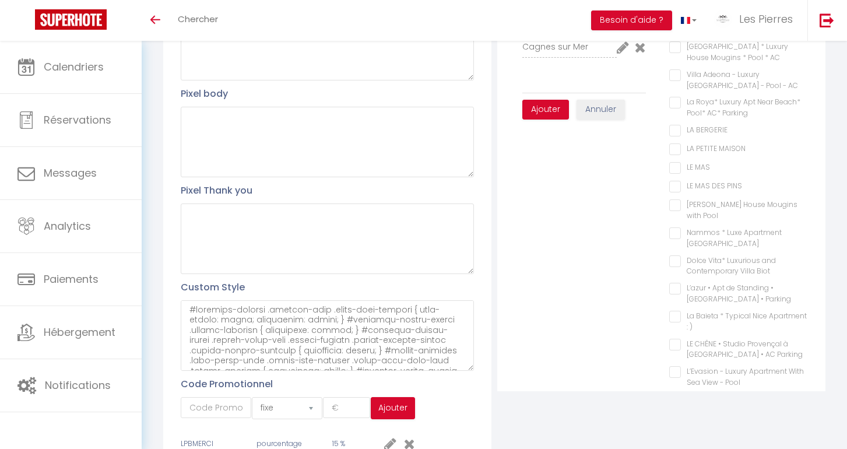
scroll to position [117, 0]
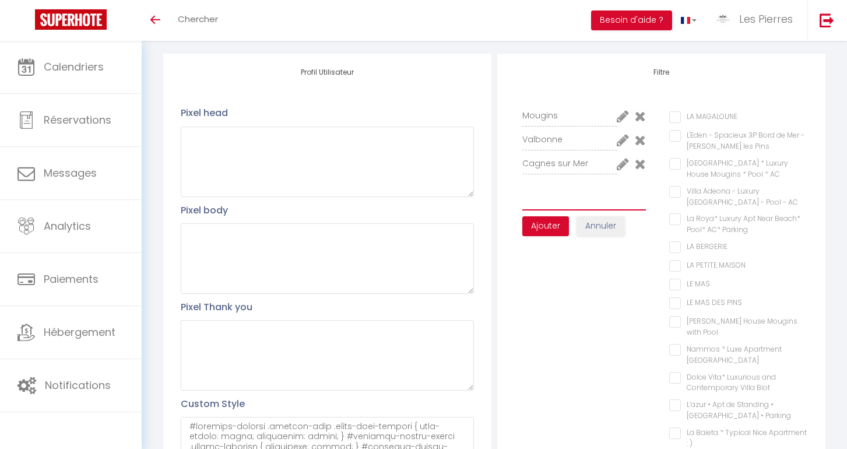
click at [566, 203] on input "text" at bounding box center [584, 200] width 124 height 21
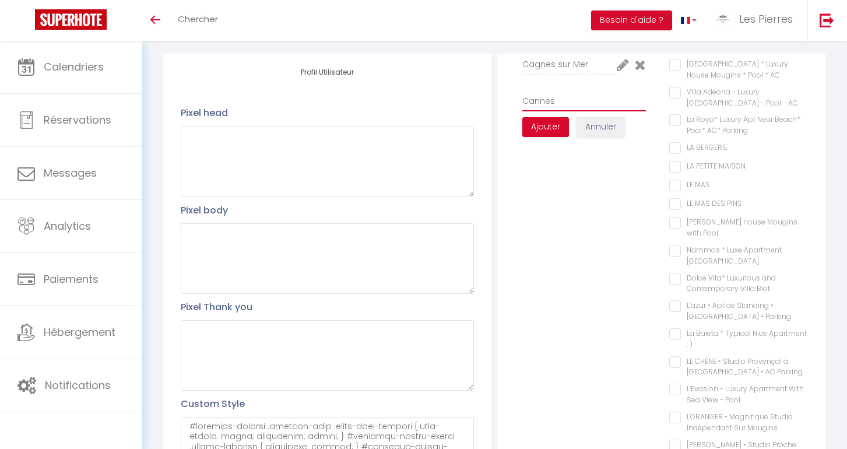
scroll to position [99, 0]
type input "Cannes"
click at [678, 301] on Parking "L’azur • Apt de Standing • [GEOGRAPHIC_DATA] • Parking" at bounding box center [738, 307] width 139 height 12
checkbox Parking "true"
click at [675, 115] on Parking "La Roya* Luxury Apt Near Beach* Pool* AC* Parking" at bounding box center [738, 121] width 139 height 12
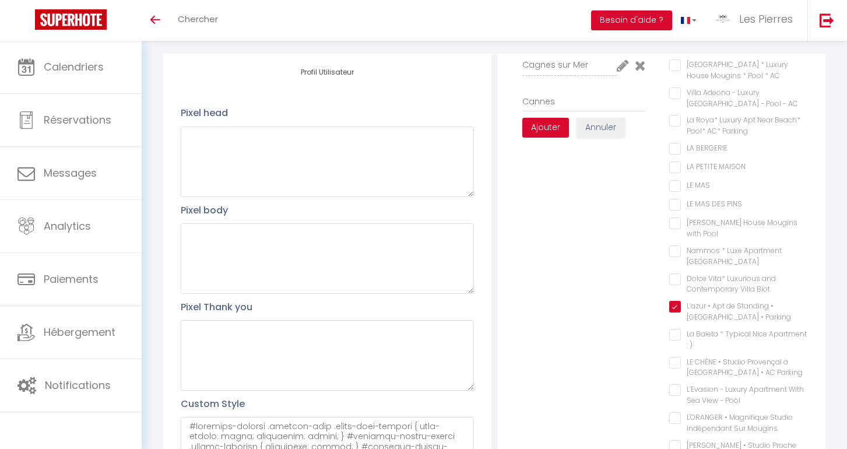
checkbox Parking "true"
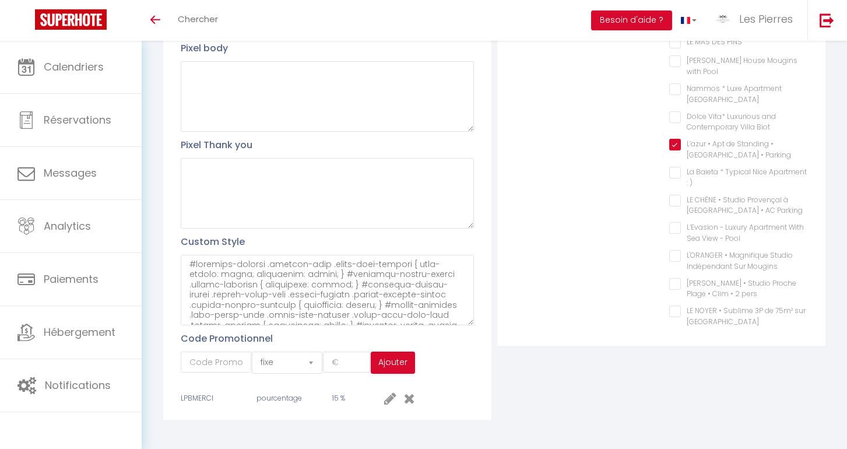
scroll to position [279, 0]
click at [674, 279] on pers "[PERSON_NAME] • Studio Proche Plage • Clim • 2 pers" at bounding box center [738, 285] width 139 height 12
checkbox pers "true"
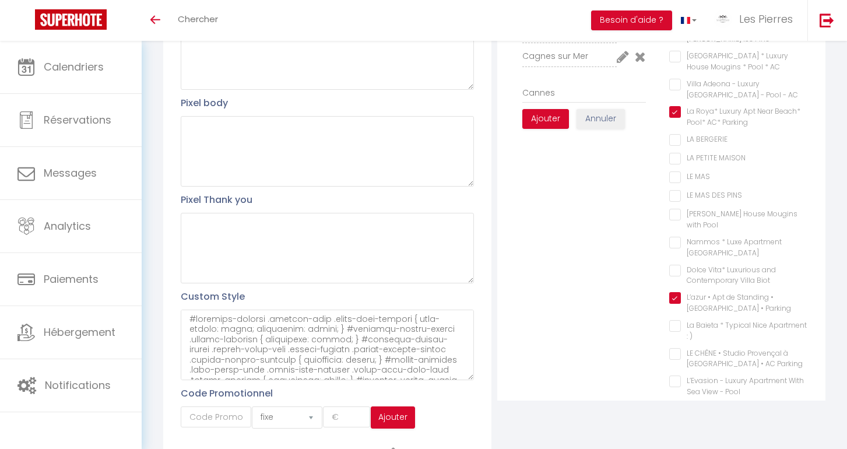
scroll to position [222, 0]
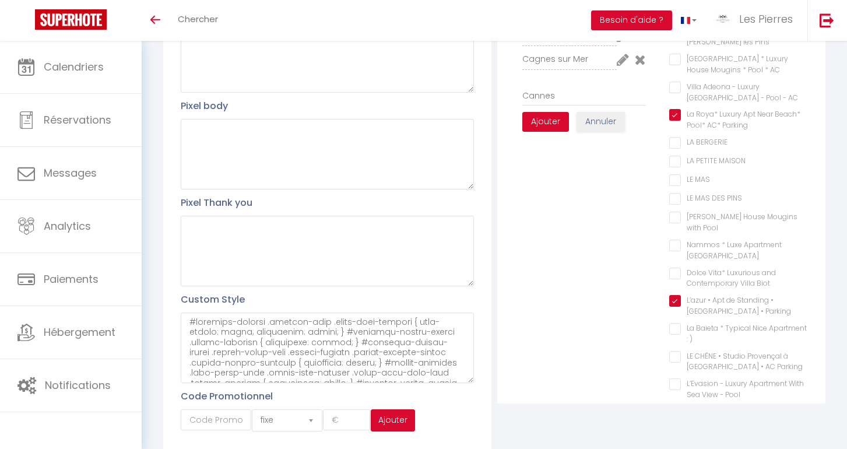
click at [549, 124] on button "Ajouter" at bounding box center [545, 122] width 47 height 20
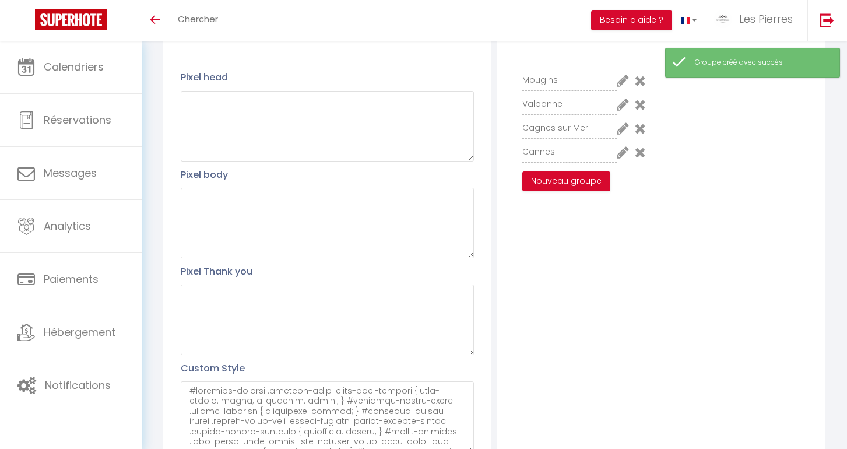
scroll to position [128, 0]
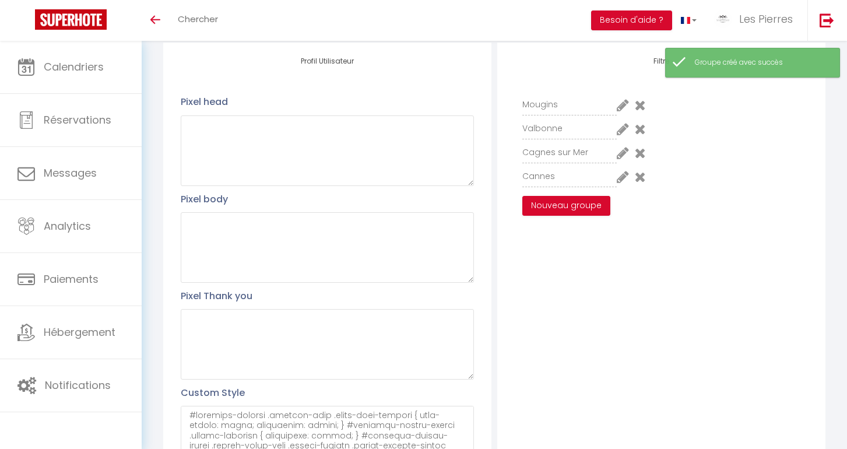
click at [622, 104] on icon at bounding box center [623, 105] width 12 height 14
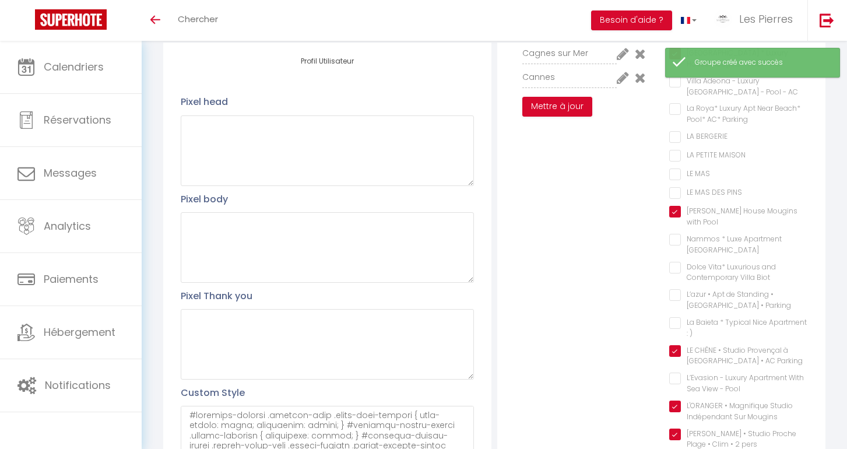
scroll to position [99, 0]
click at [675, 429] on pers "[PERSON_NAME] • Studio Proche Plage • Clim • 2 pers" at bounding box center [738, 435] width 139 height 12
checkbox pers "false"
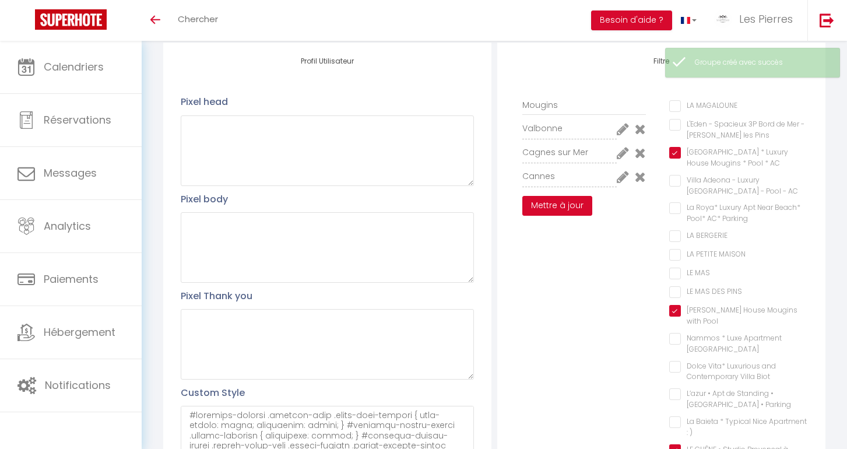
scroll to position [0, 0]
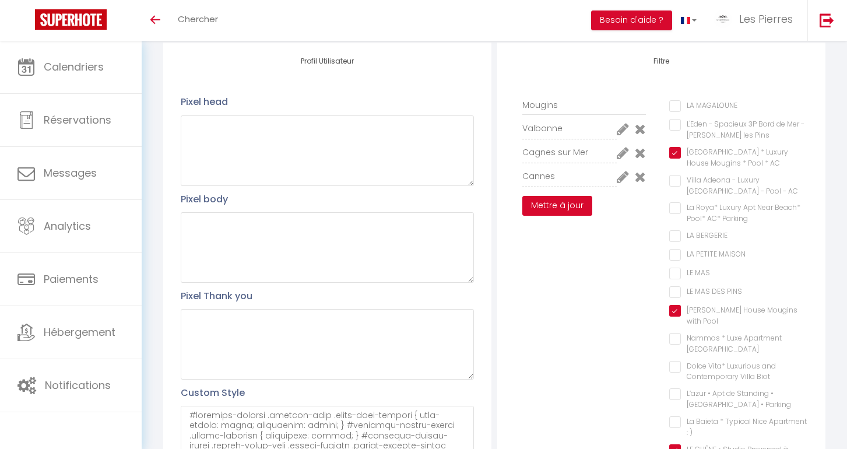
click at [570, 205] on button "Mettre à jour" at bounding box center [557, 206] width 70 height 20
